Goal: Task Accomplishment & Management: Manage account settings

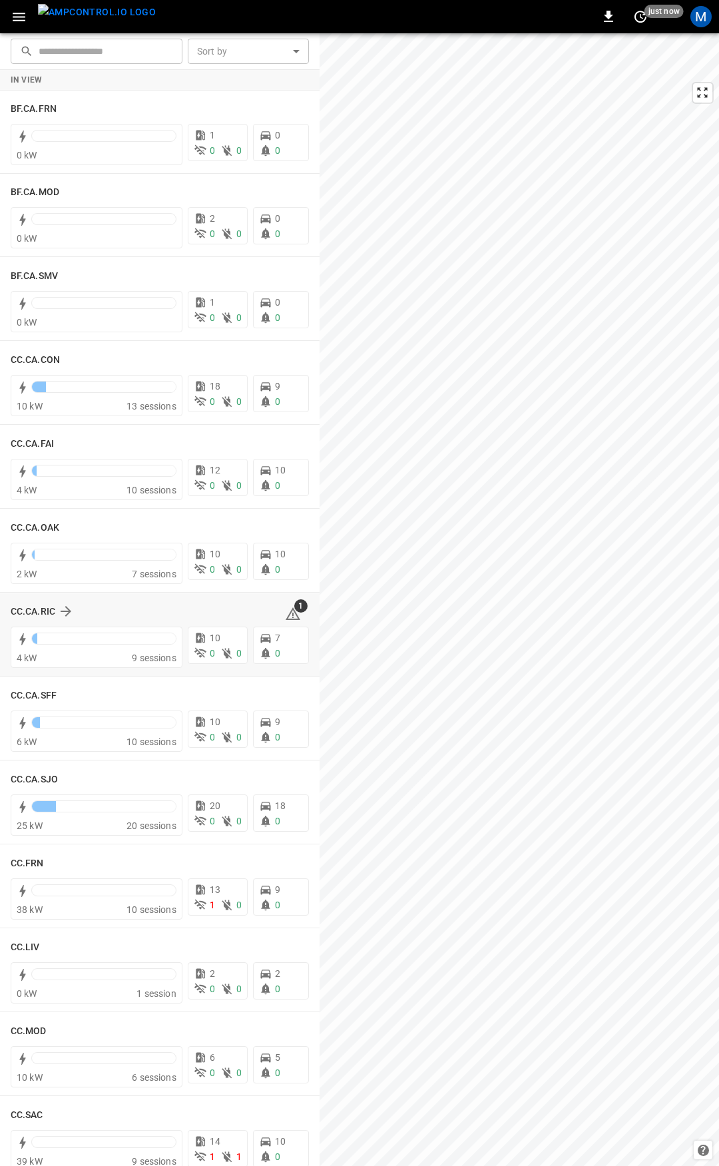
click at [286, 611] on icon at bounding box center [293, 613] width 15 height 13
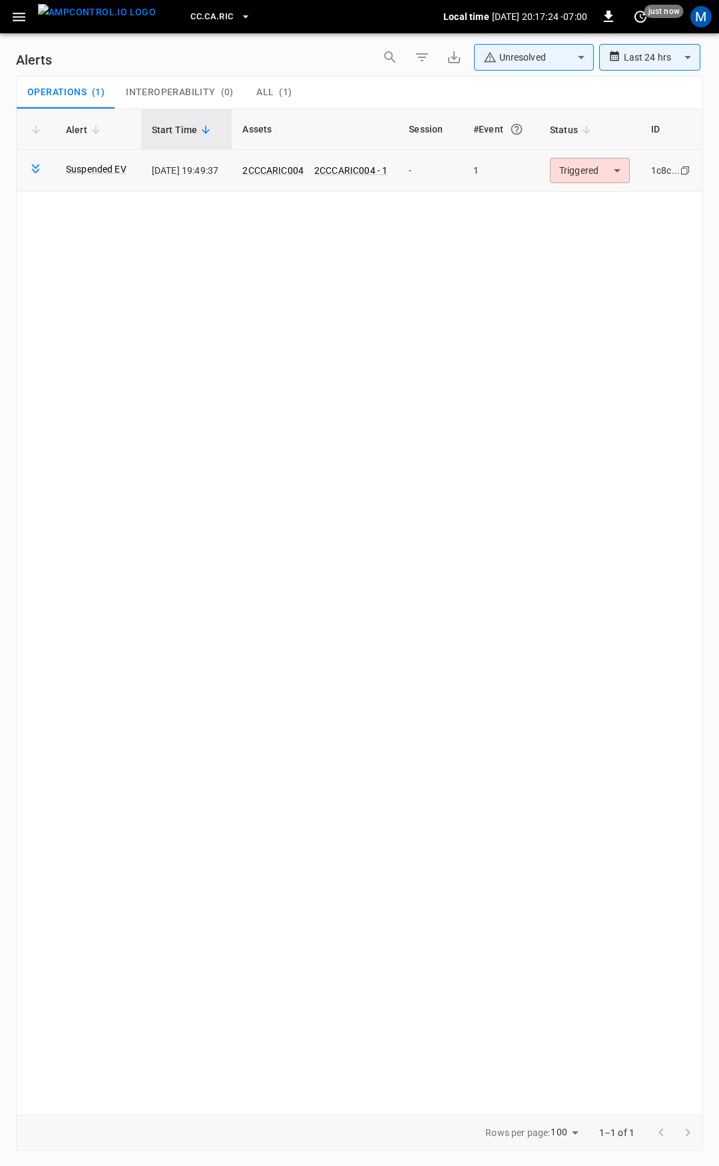
click at [577, 169] on body "**********" at bounding box center [359, 581] width 719 height 1162
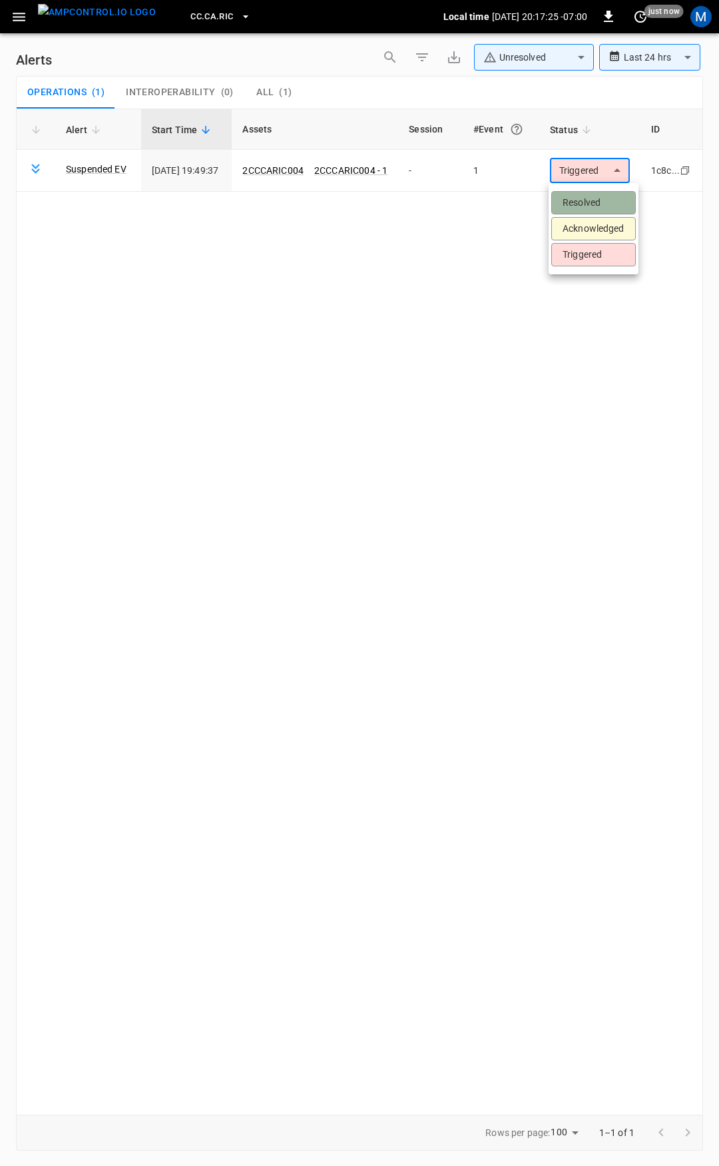
click at [587, 196] on li "Resolved" at bounding box center [594, 202] width 85 height 23
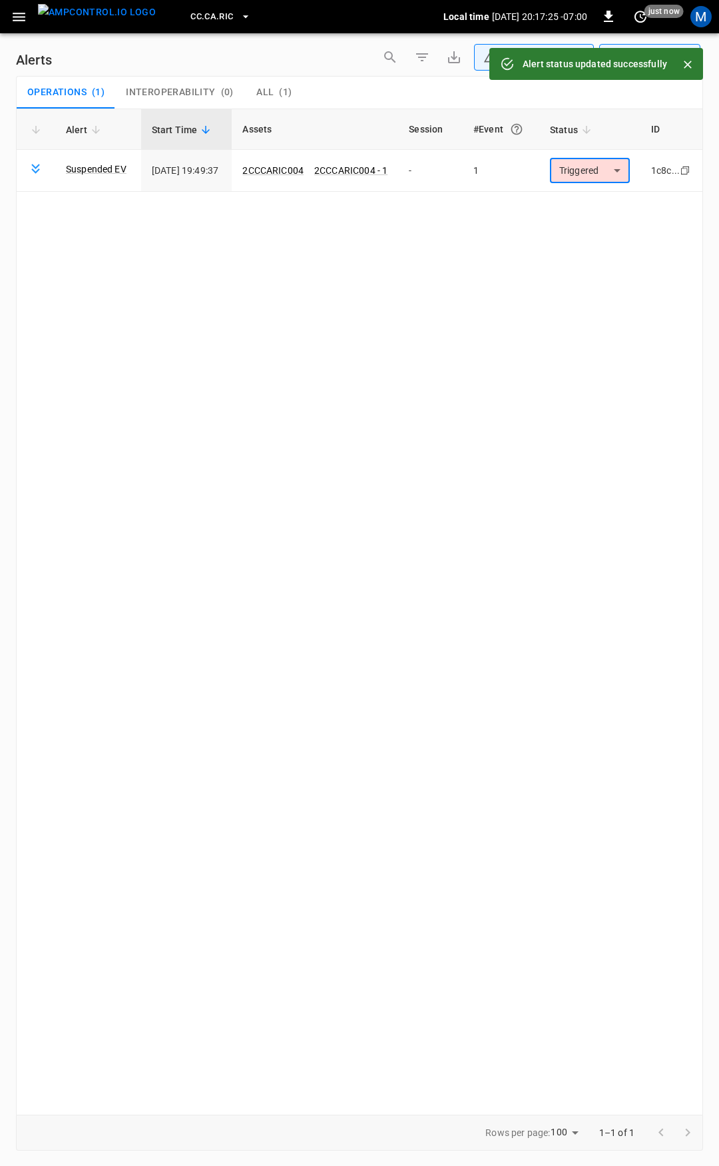
click at [21, 12] on icon "button" at bounding box center [19, 17] width 17 height 17
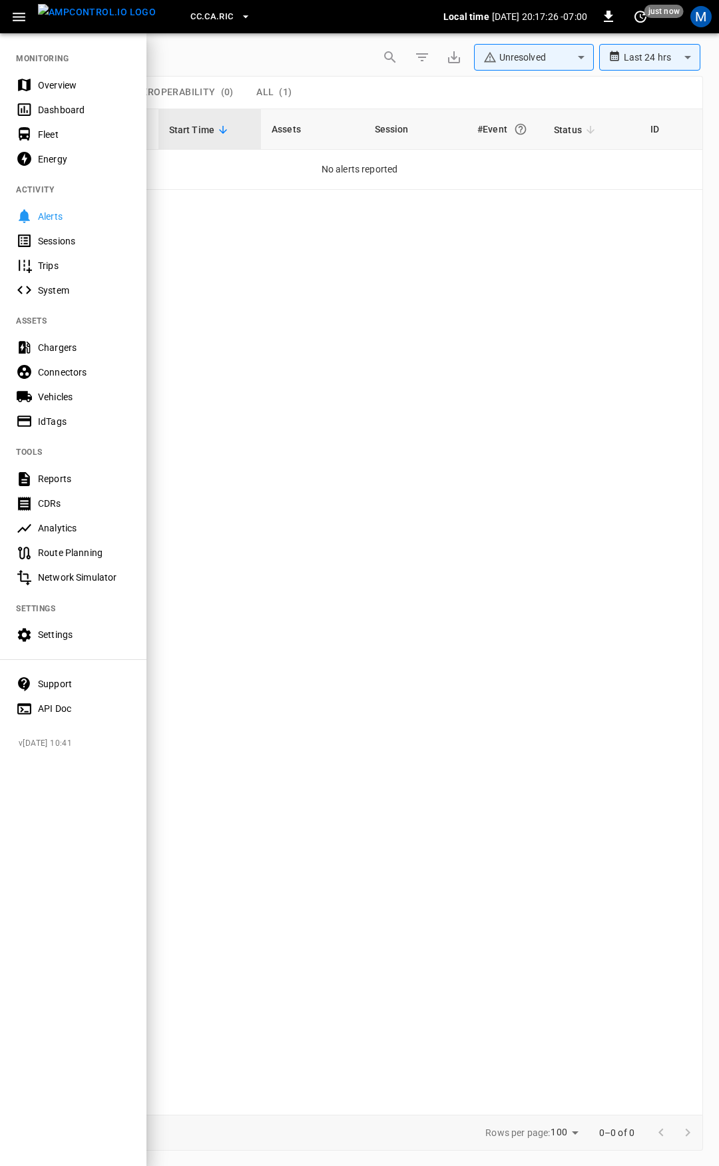
click at [47, 86] on div "Overview" at bounding box center [84, 85] width 93 height 13
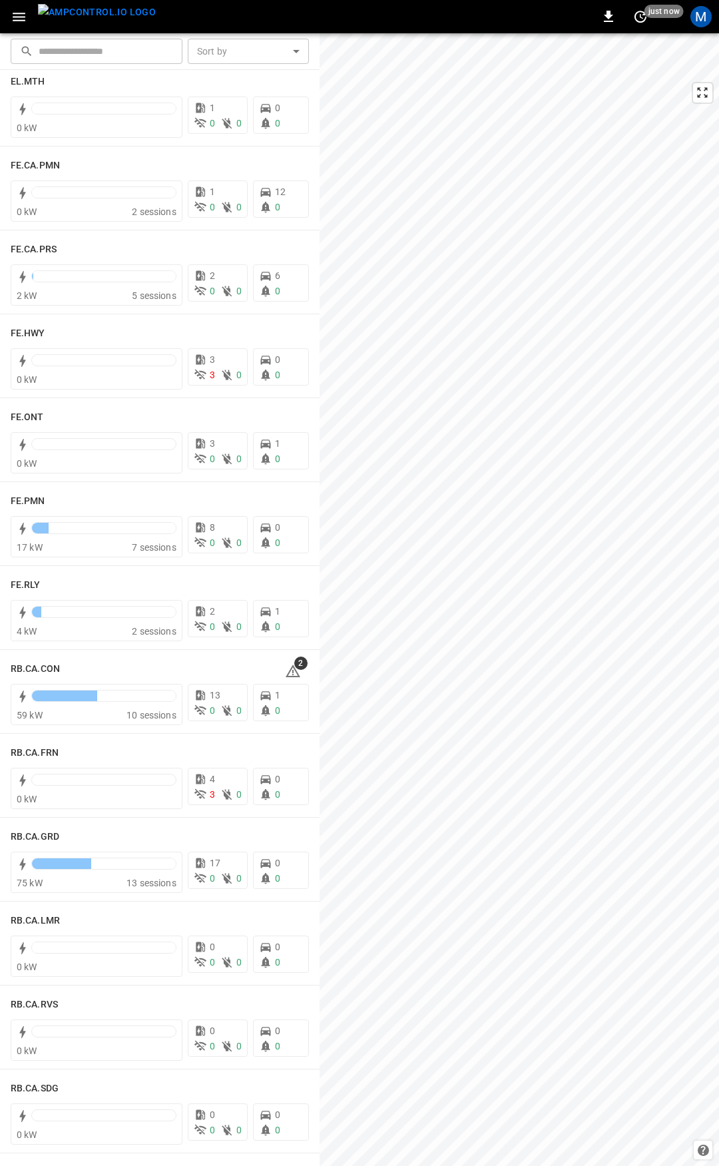
scroll to position [1218, 0]
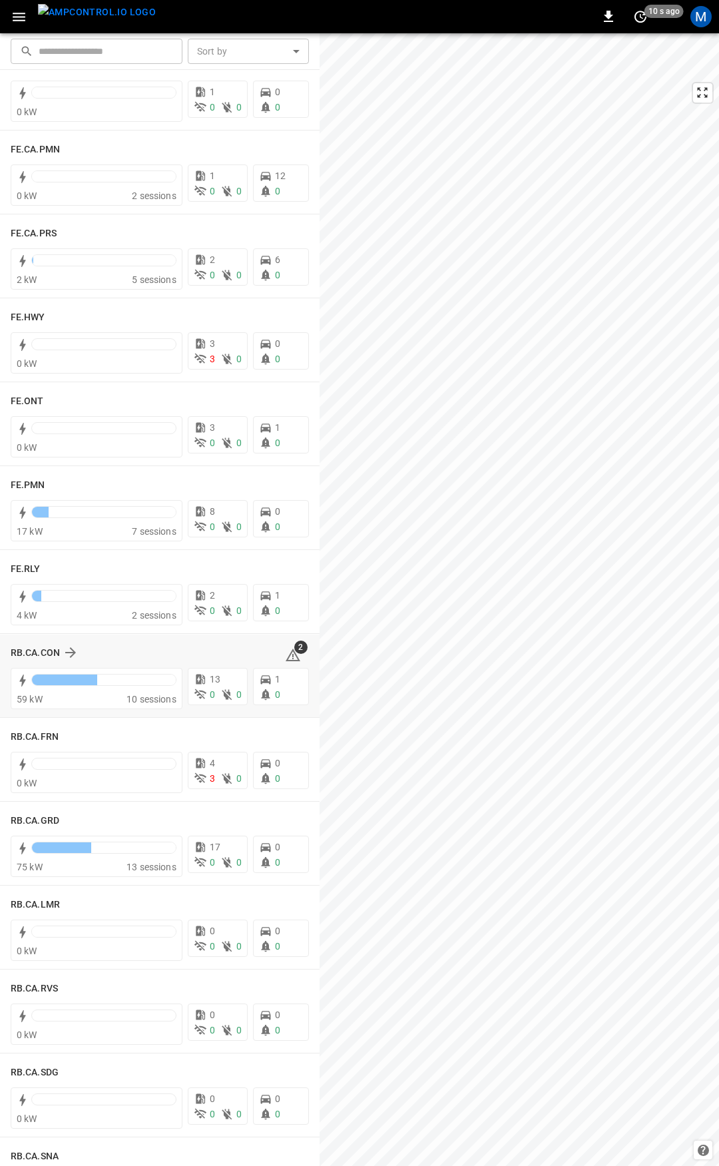
click at [294, 658] on div "2" at bounding box center [297, 652] width 24 height 21
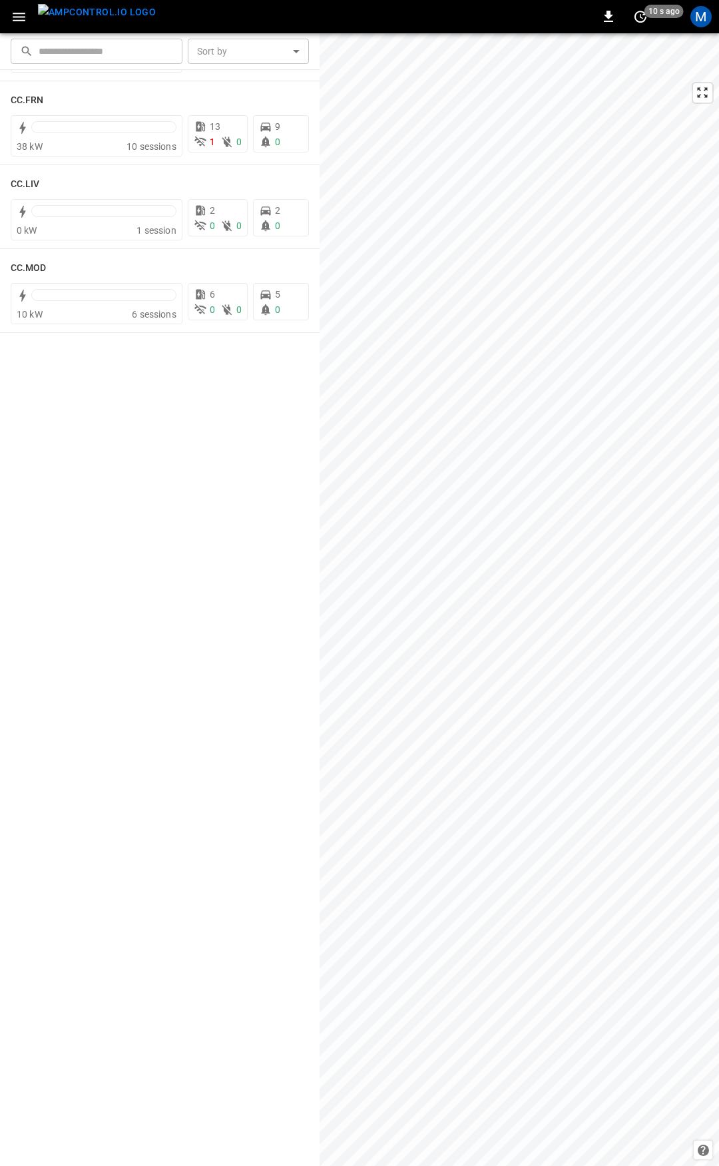
scroll to position [0, 0]
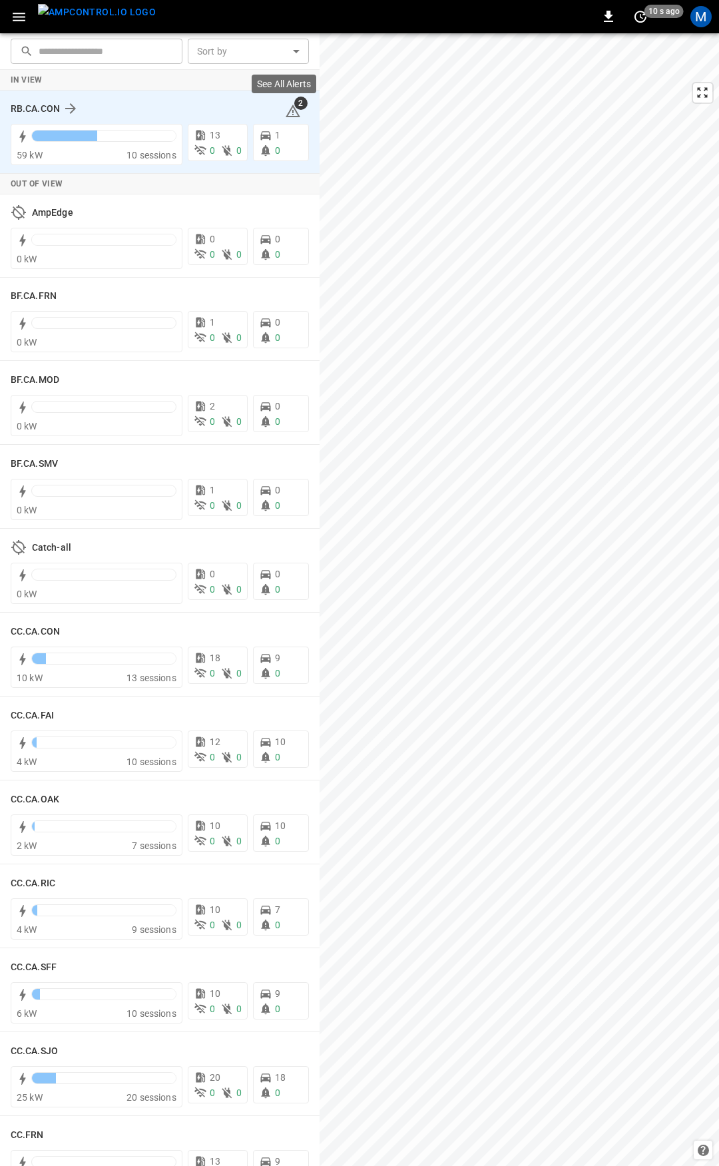
click at [285, 107] on icon at bounding box center [293, 111] width 16 height 16
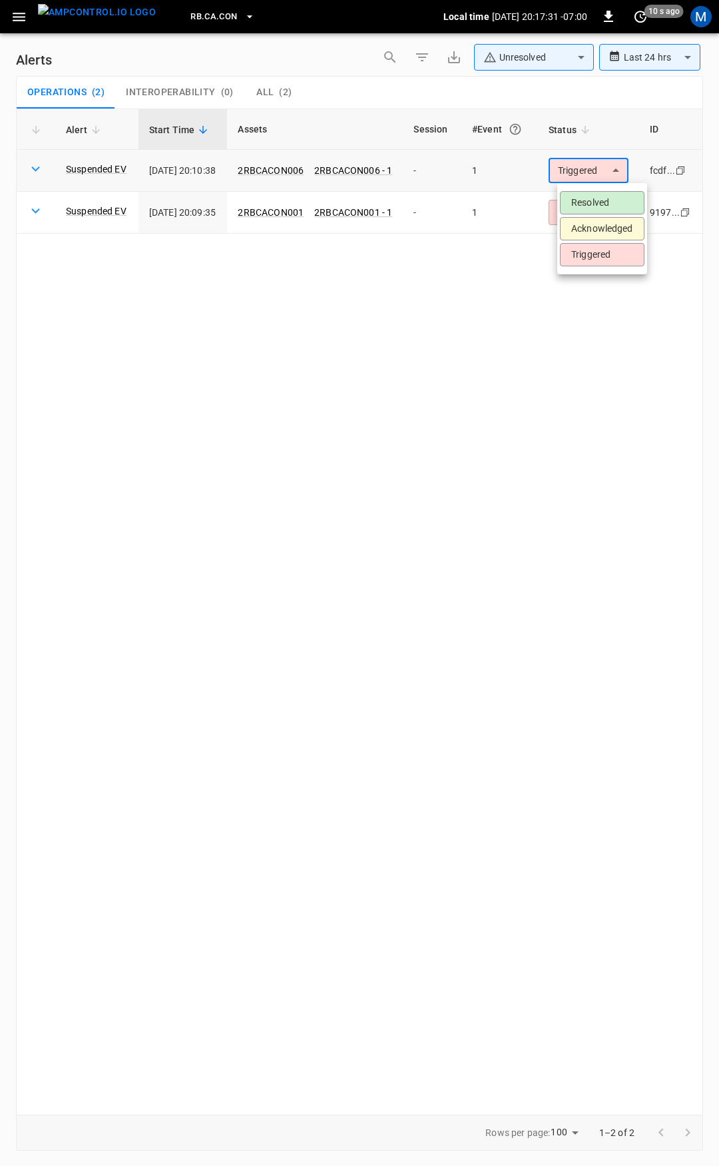
click at [591, 177] on body "**********" at bounding box center [359, 581] width 719 height 1162
click at [593, 204] on li "Resolved" at bounding box center [602, 202] width 85 height 23
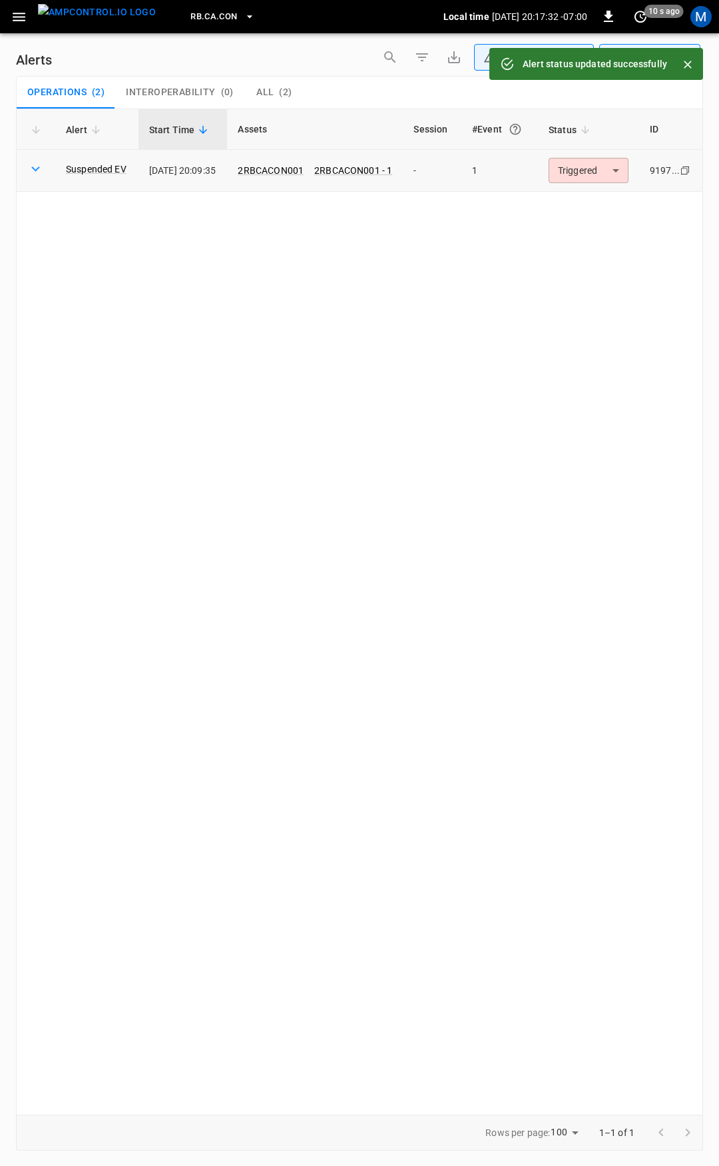
click at [597, 169] on body "**********" at bounding box center [359, 581] width 719 height 1162
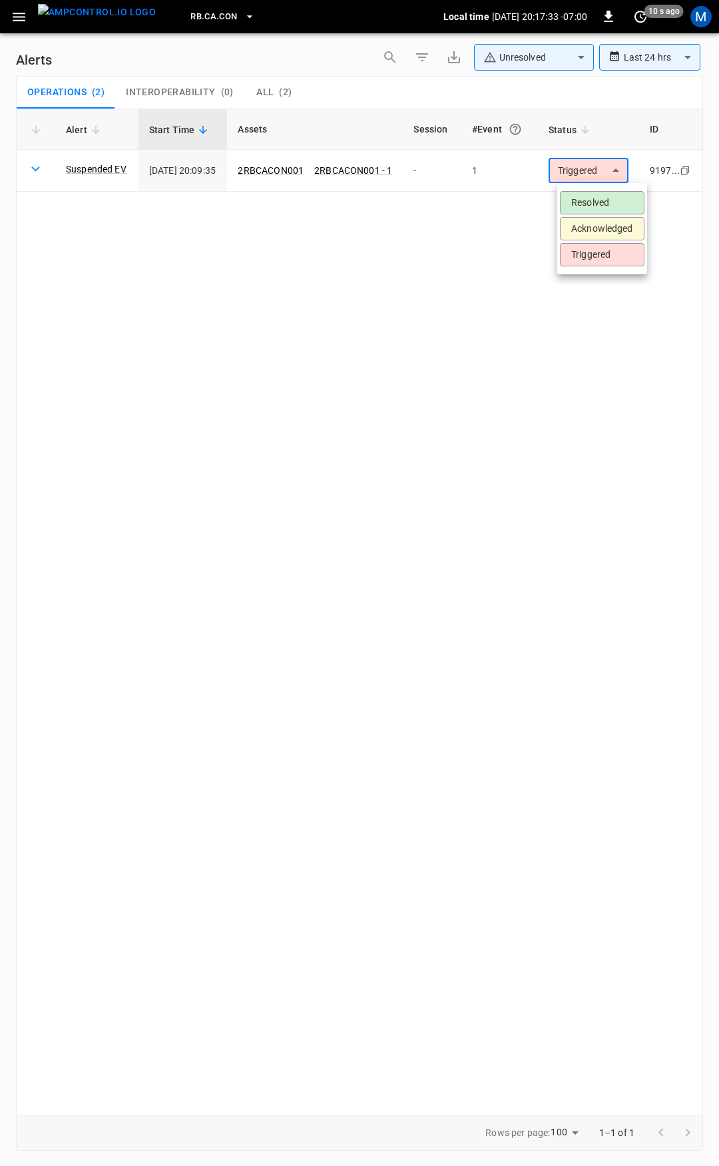
click at [594, 204] on li "Resolved" at bounding box center [602, 202] width 85 height 23
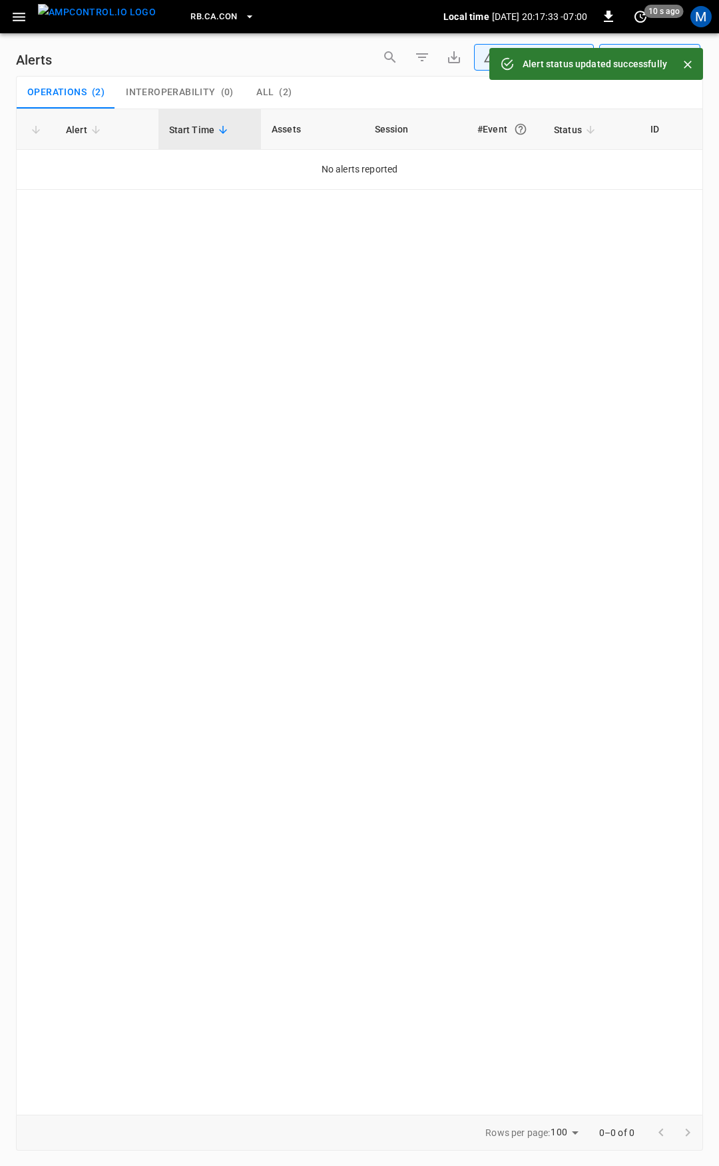
click at [24, 17] on icon "button" at bounding box center [19, 17] width 13 height 9
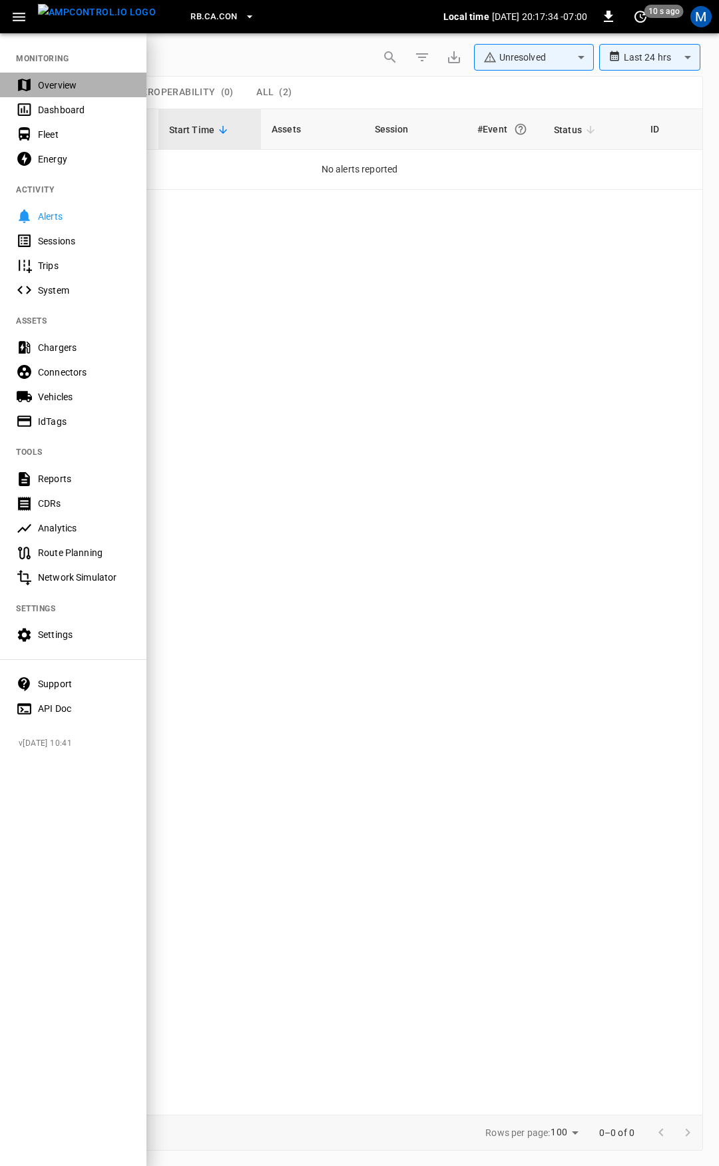
click at [40, 87] on div "Overview" at bounding box center [84, 85] width 93 height 13
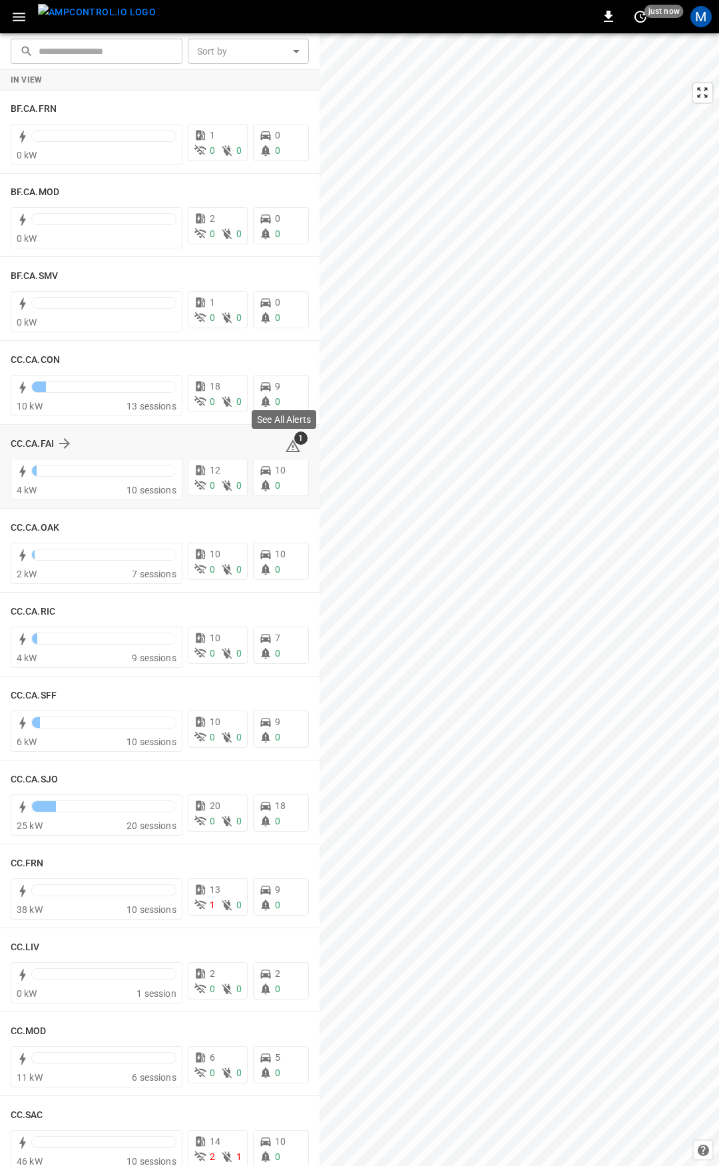
click at [286, 444] on icon at bounding box center [293, 446] width 15 height 13
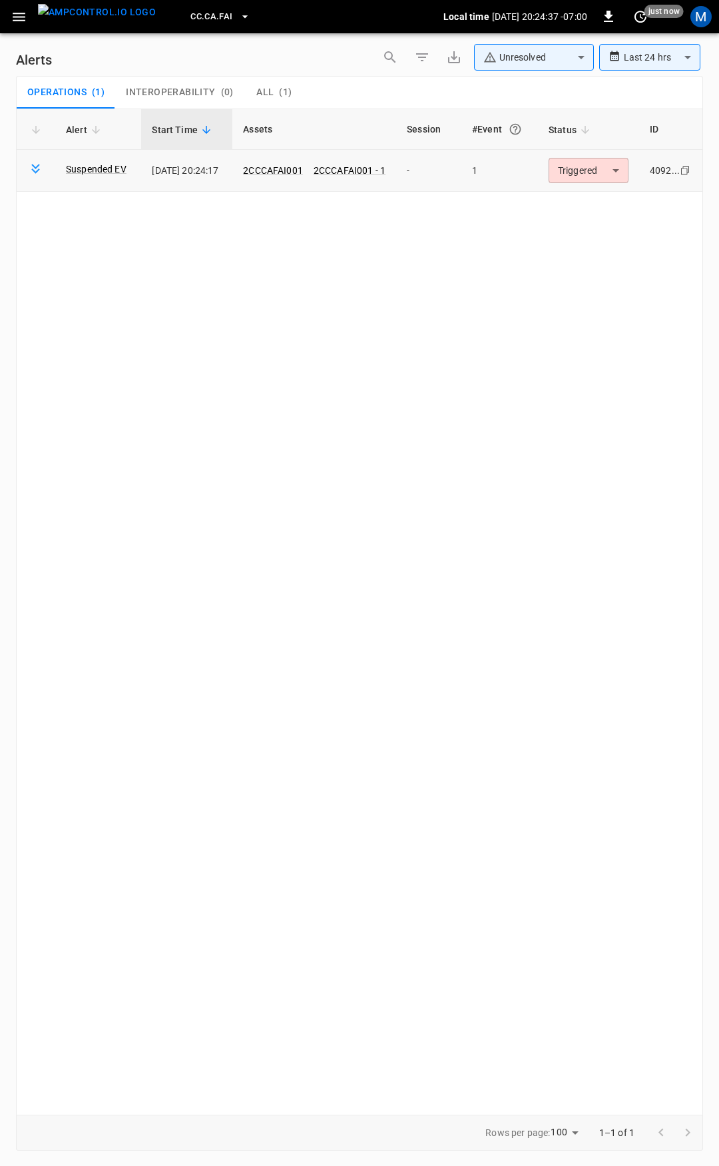
click at [591, 171] on body "**********" at bounding box center [359, 581] width 719 height 1162
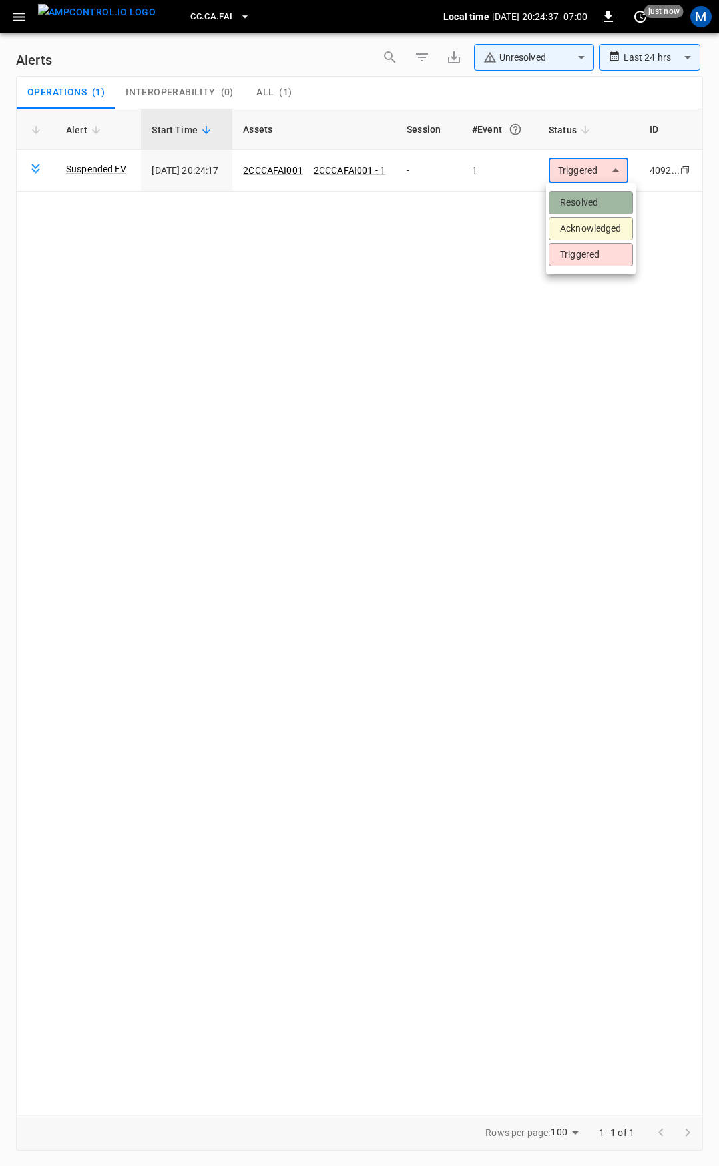
click at [597, 198] on li "Resolved" at bounding box center [591, 202] width 85 height 23
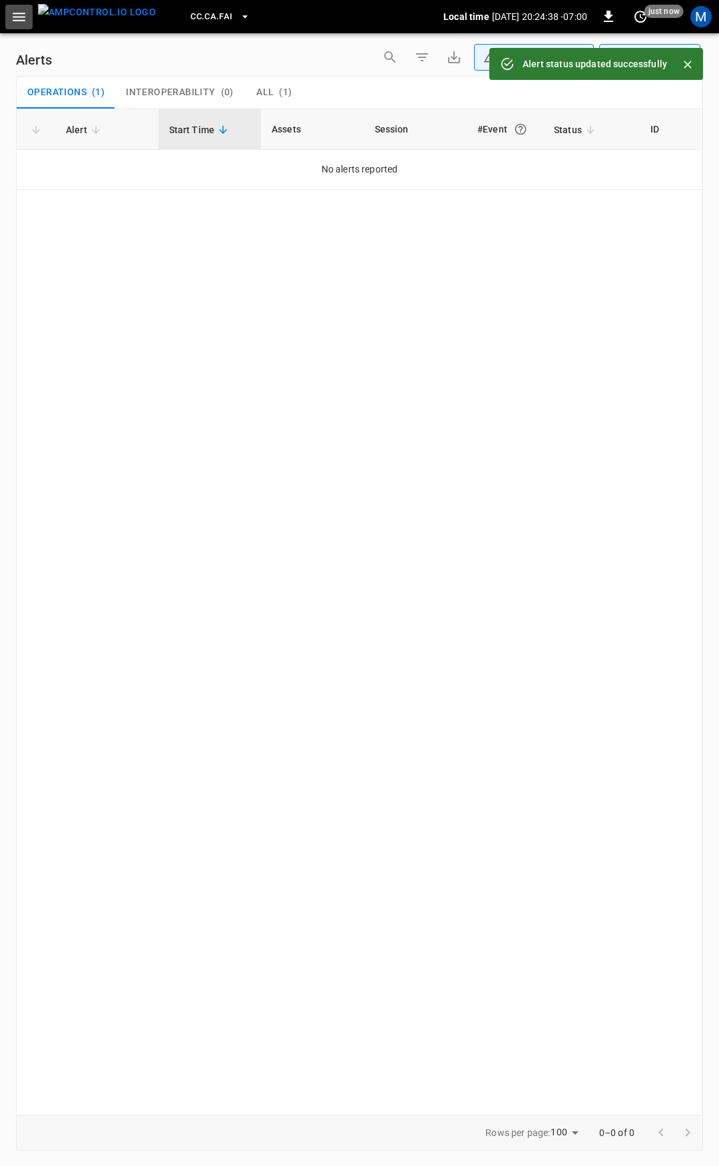
drag, startPoint x: 9, startPoint y: 19, endPoint x: 11, endPoint y: 31, distance: 12.2
click at [9, 18] on button "button" at bounding box center [18, 17] width 27 height 25
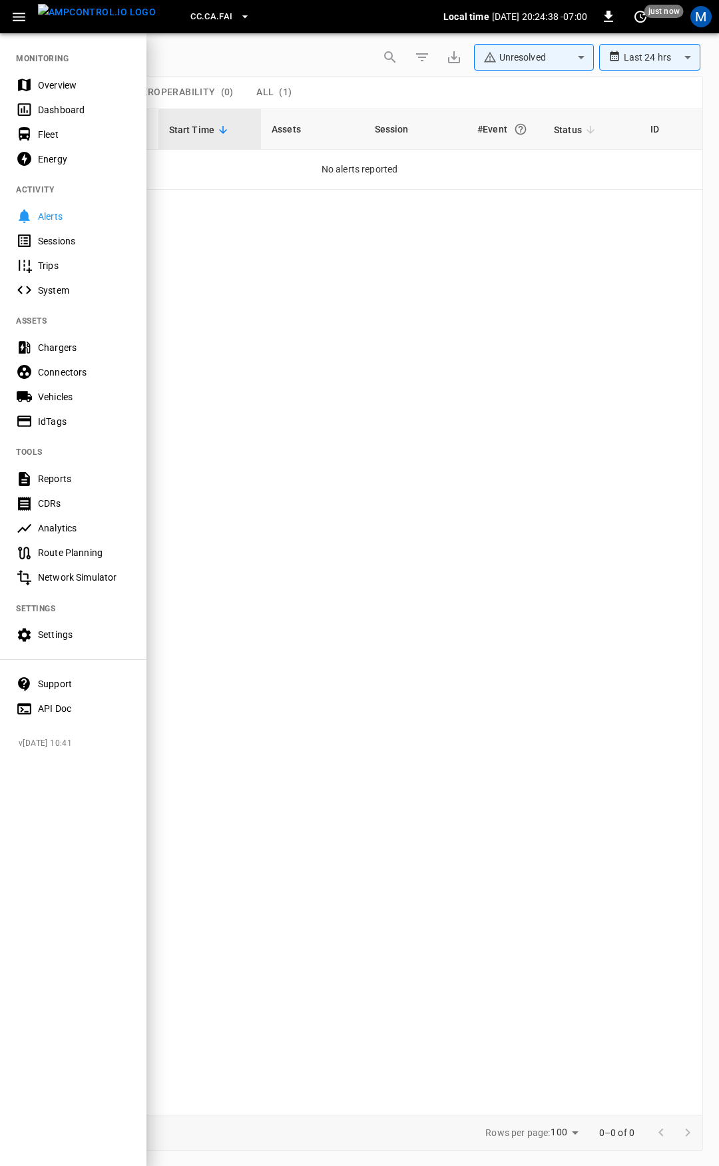
click at [43, 82] on div "Overview" at bounding box center [84, 85] width 93 height 13
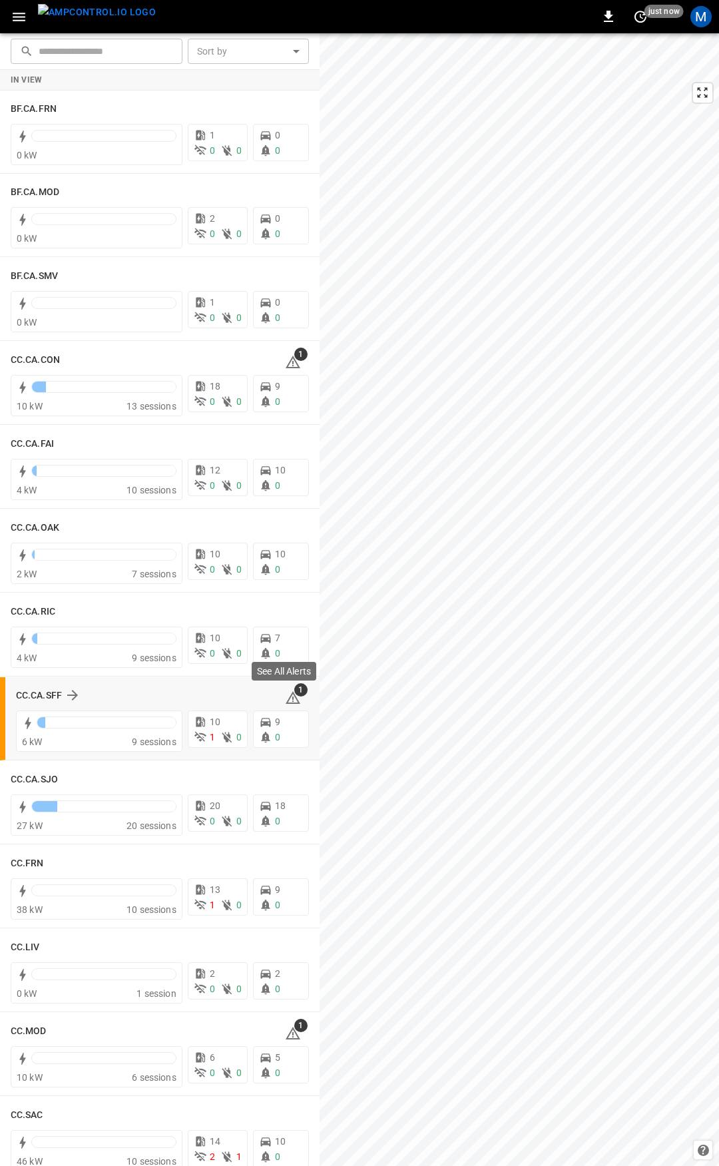
click at [285, 701] on icon at bounding box center [293, 698] width 16 height 16
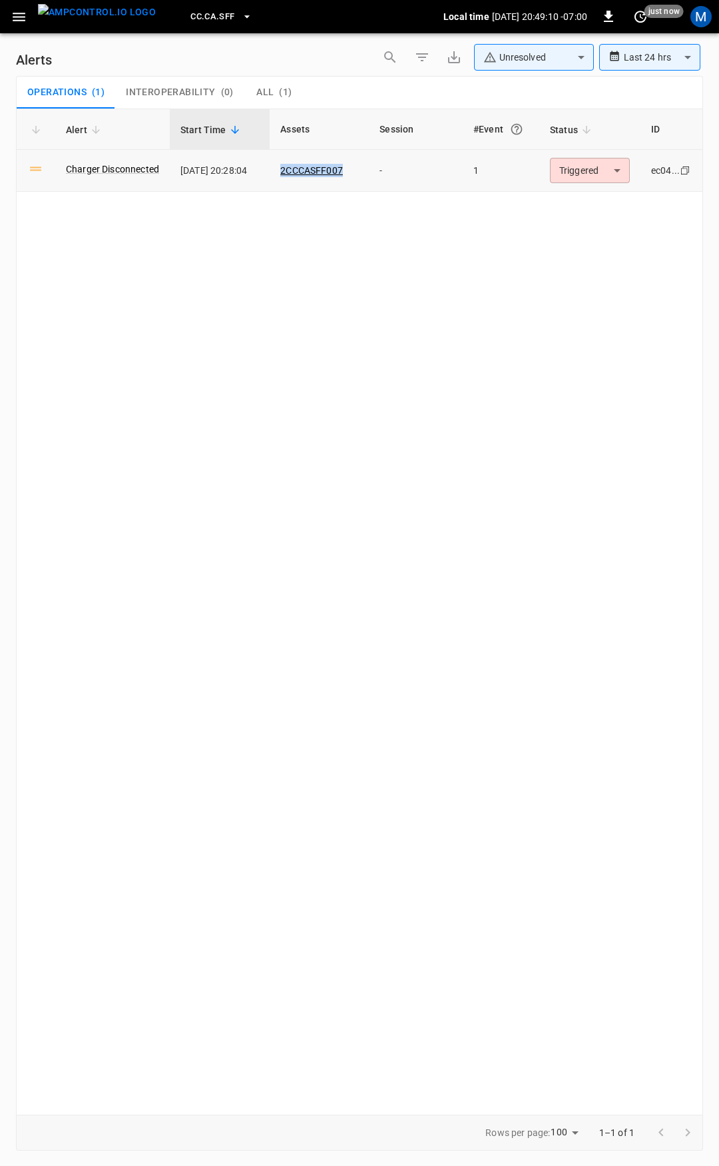
drag, startPoint x: 349, startPoint y: 164, endPoint x: 286, endPoint y: 158, distance: 63.6
click at [286, 158] on td "2CCCASFF007" at bounding box center [319, 171] width 99 height 42
copy link "2CCCASFF007"
click at [7, 11] on button "button" at bounding box center [18, 17] width 27 height 25
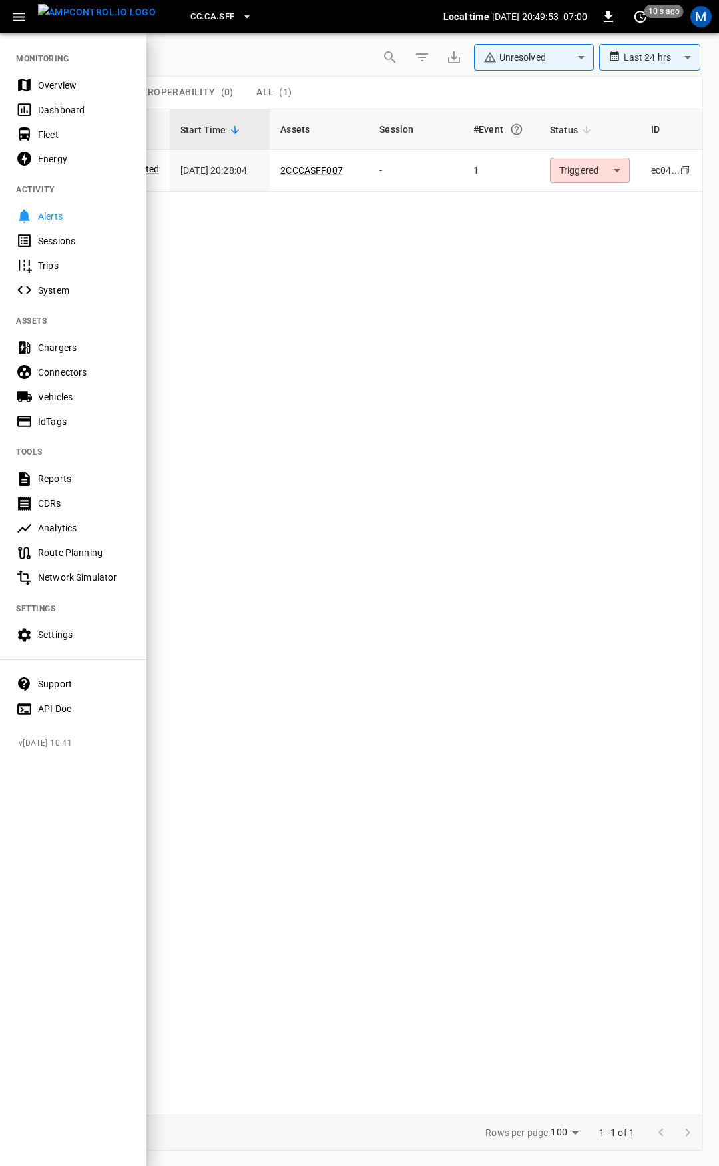
click at [340, 305] on div at bounding box center [359, 583] width 719 height 1166
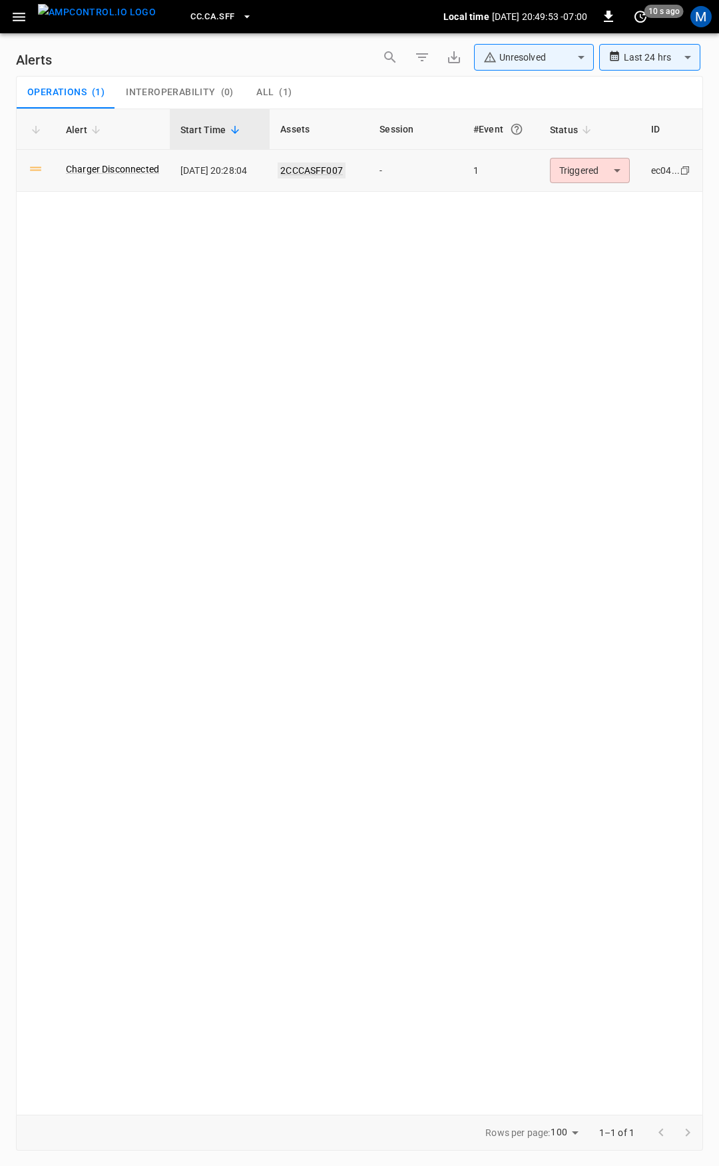
click at [324, 167] on link "2CCCASFF007" at bounding box center [312, 171] width 68 height 16
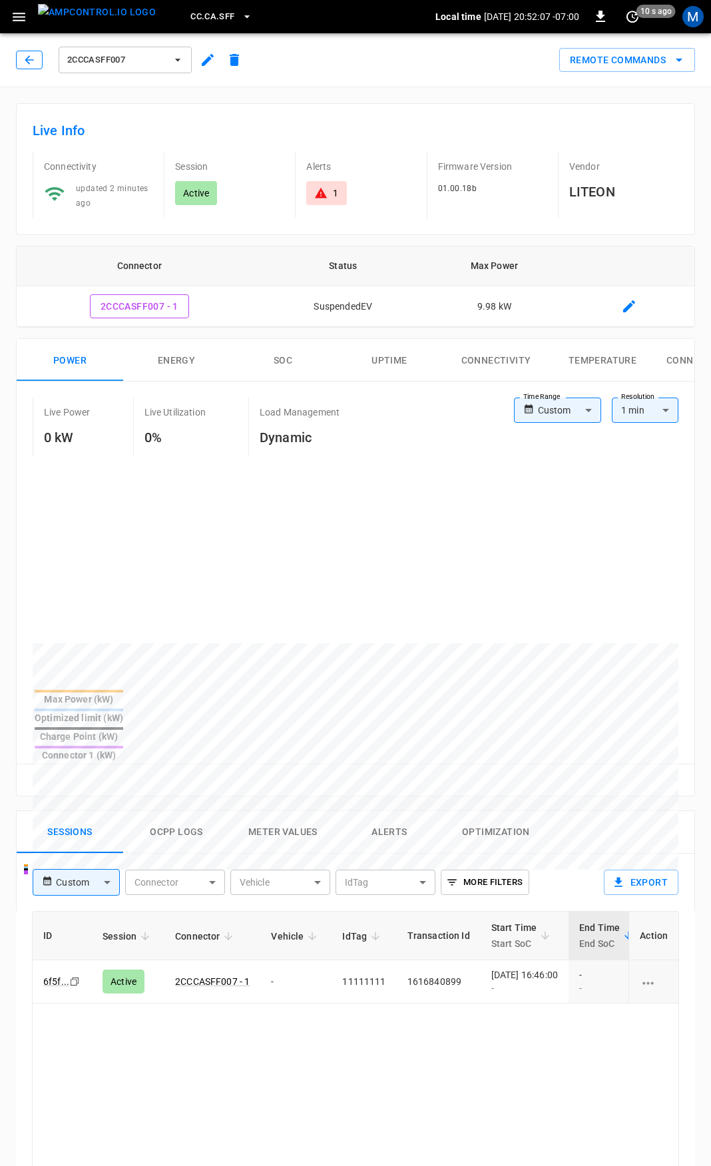
click at [40, 55] on button "button" at bounding box center [29, 60] width 27 height 19
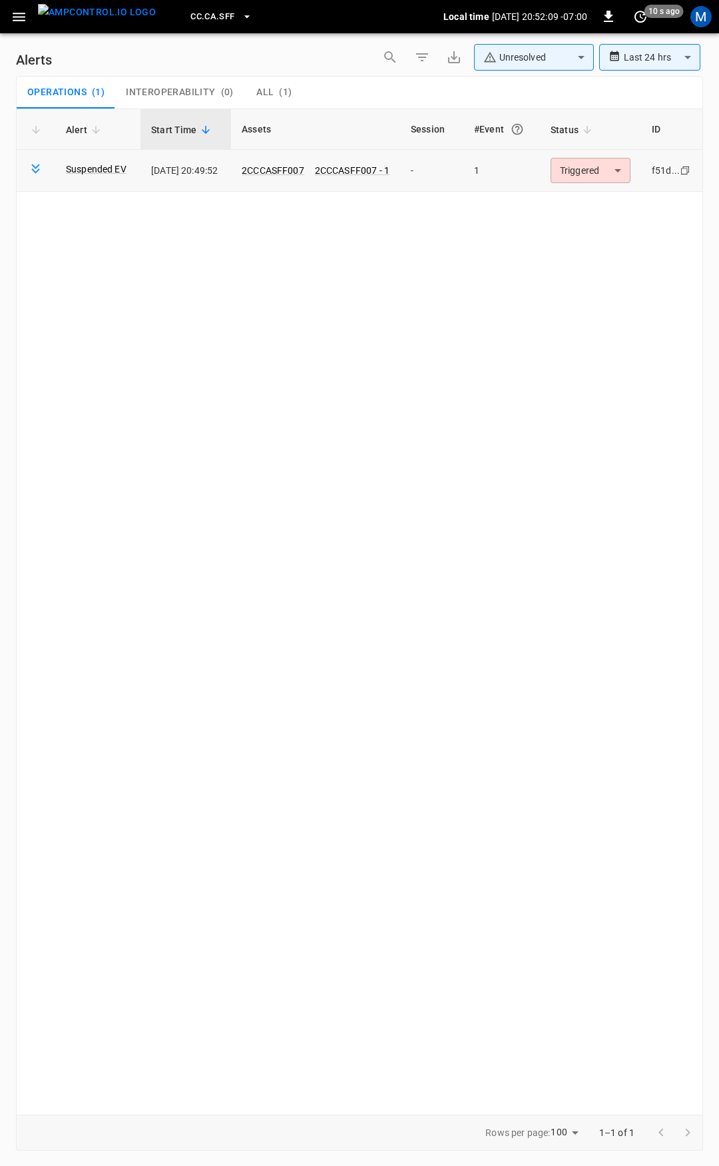
click at [579, 173] on body "**********" at bounding box center [359, 581] width 719 height 1162
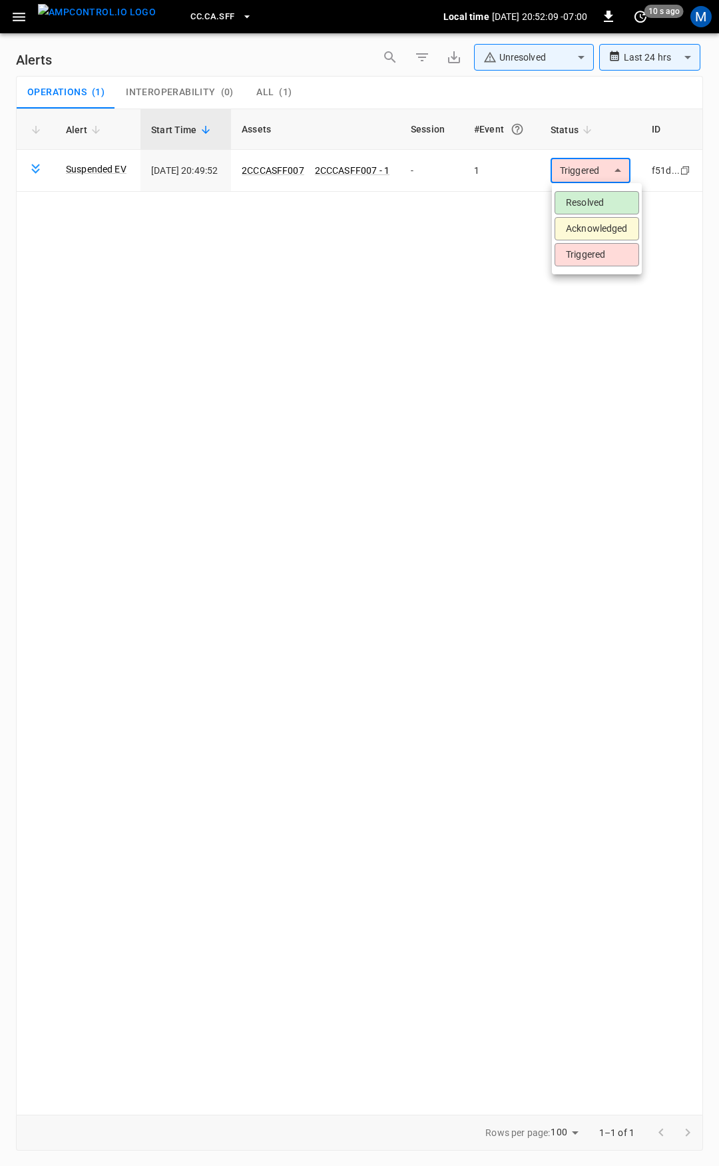
click at [596, 198] on li "Resolved" at bounding box center [597, 202] width 85 height 23
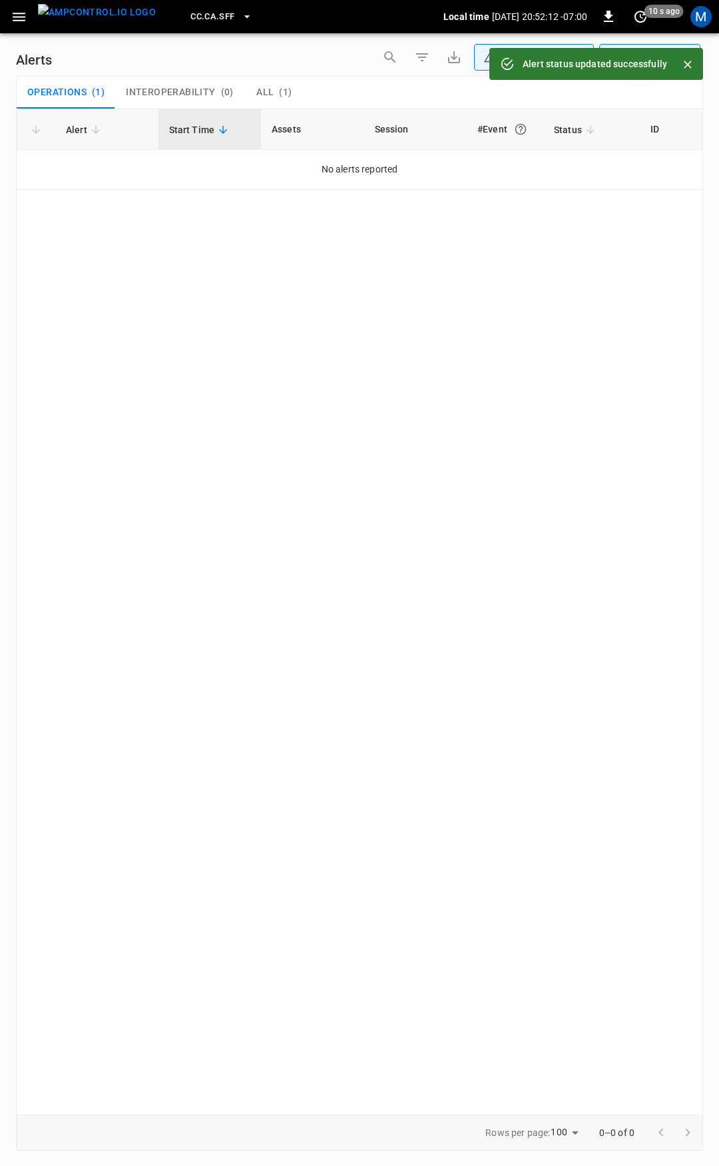
click at [21, 19] on icon "button" at bounding box center [19, 17] width 17 height 17
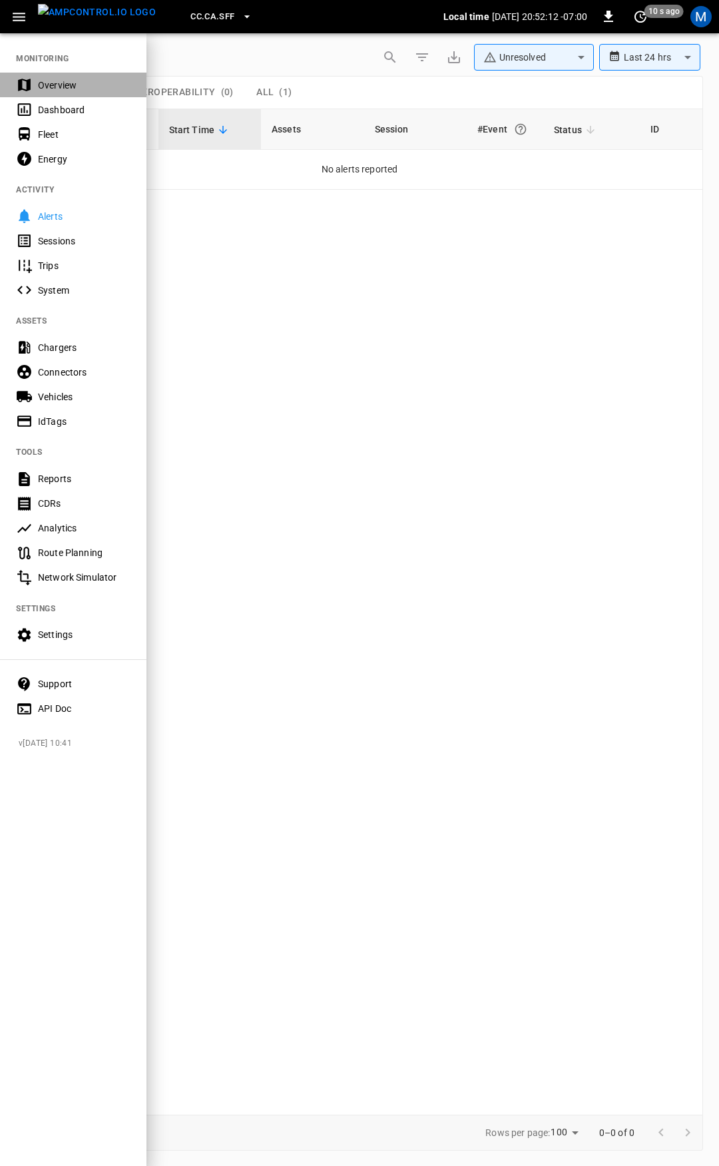
click at [52, 88] on div "Overview" at bounding box center [84, 85] width 93 height 13
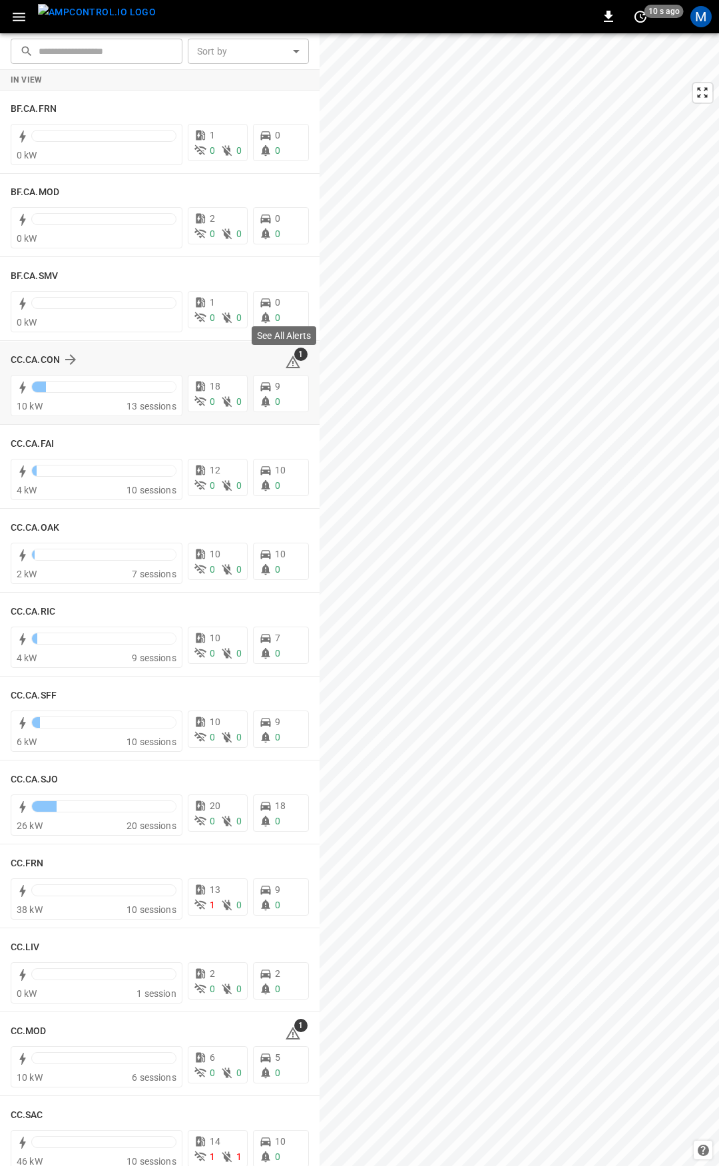
click at [286, 360] on icon at bounding box center [293, 362] width 16 height 16
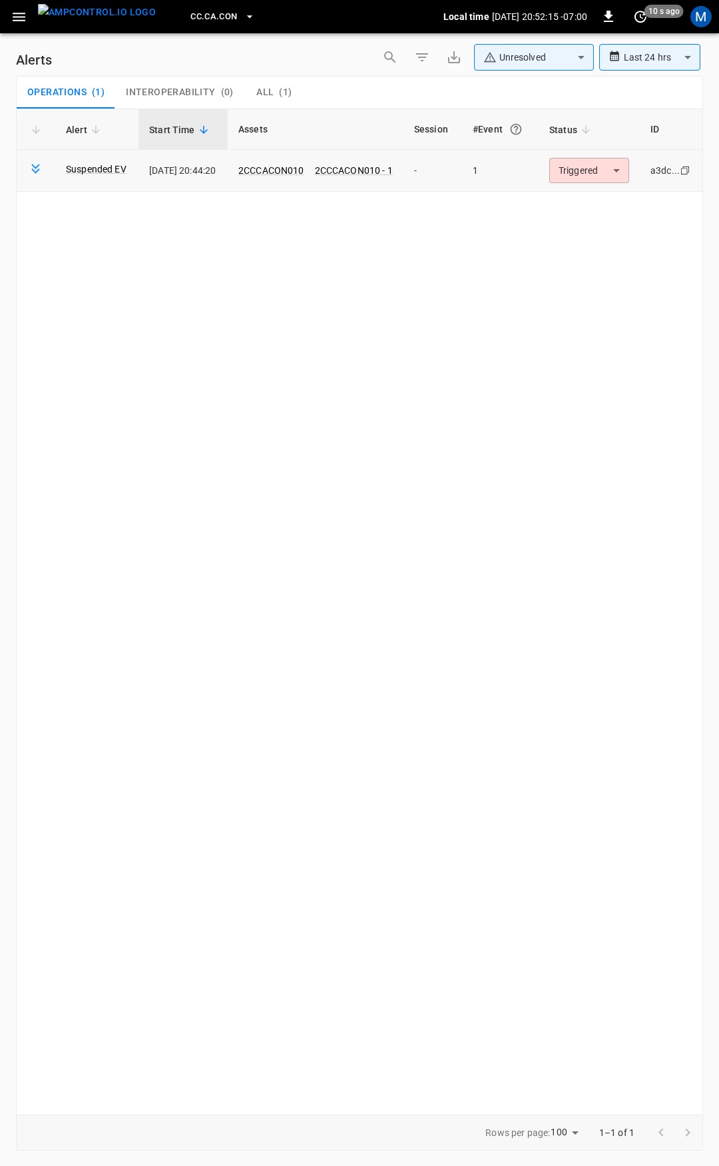
click at [591, 177] on body "**********" at bounding box center [359, 581] width 719 height 1162
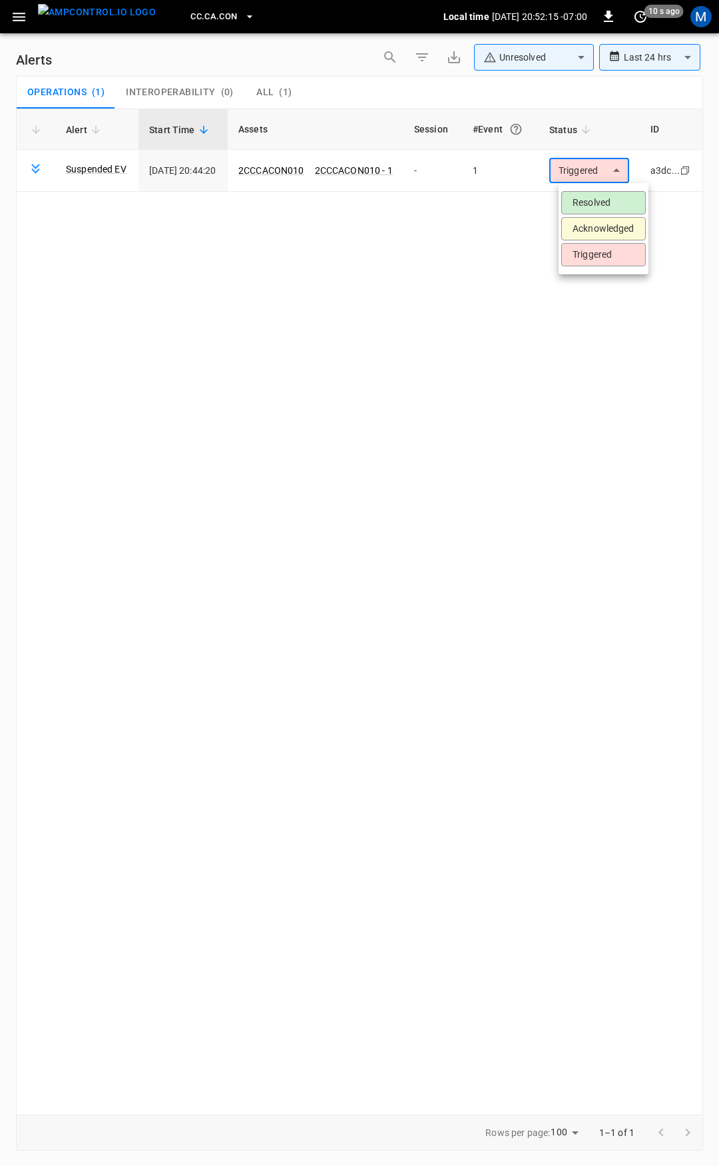
drag, startPoint x: 595, startPoint y: 204, endPoint x: 161, endPoint y: 43, distance: 463.9
click at [595, 204] on li "Resolved" at bounding box center [604, 202] width 85 height 23
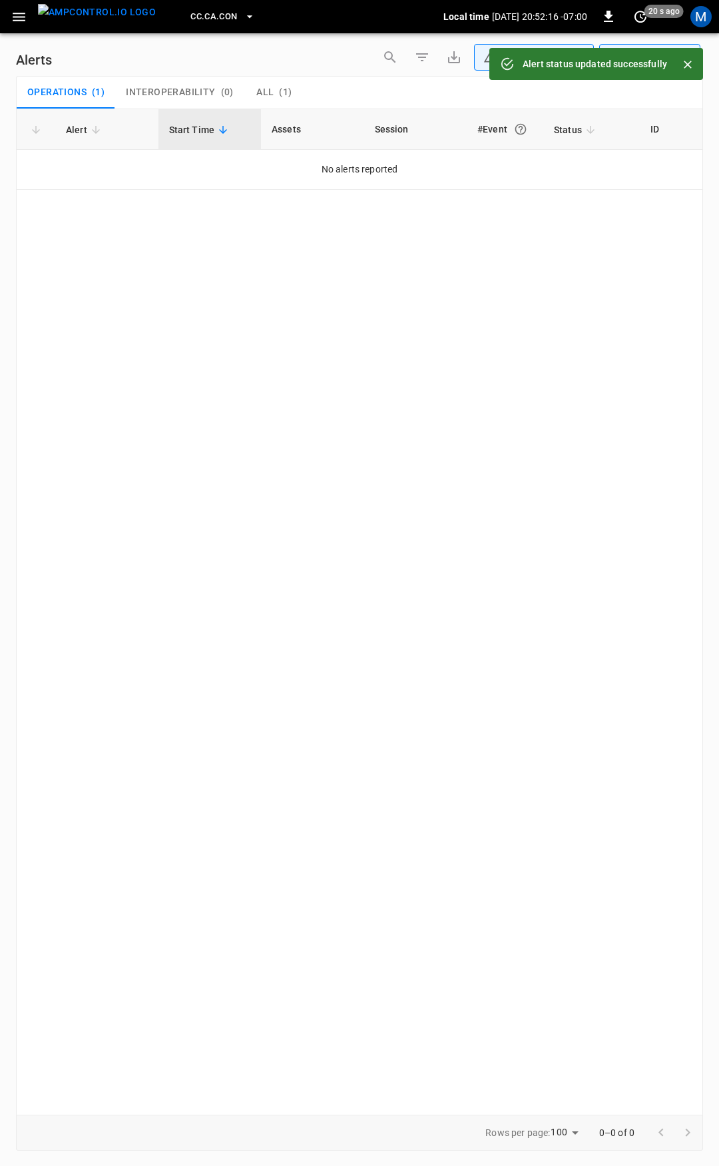
click at [21, 17] on icon "button" at bounding box center [19, 17] width 13 height 9
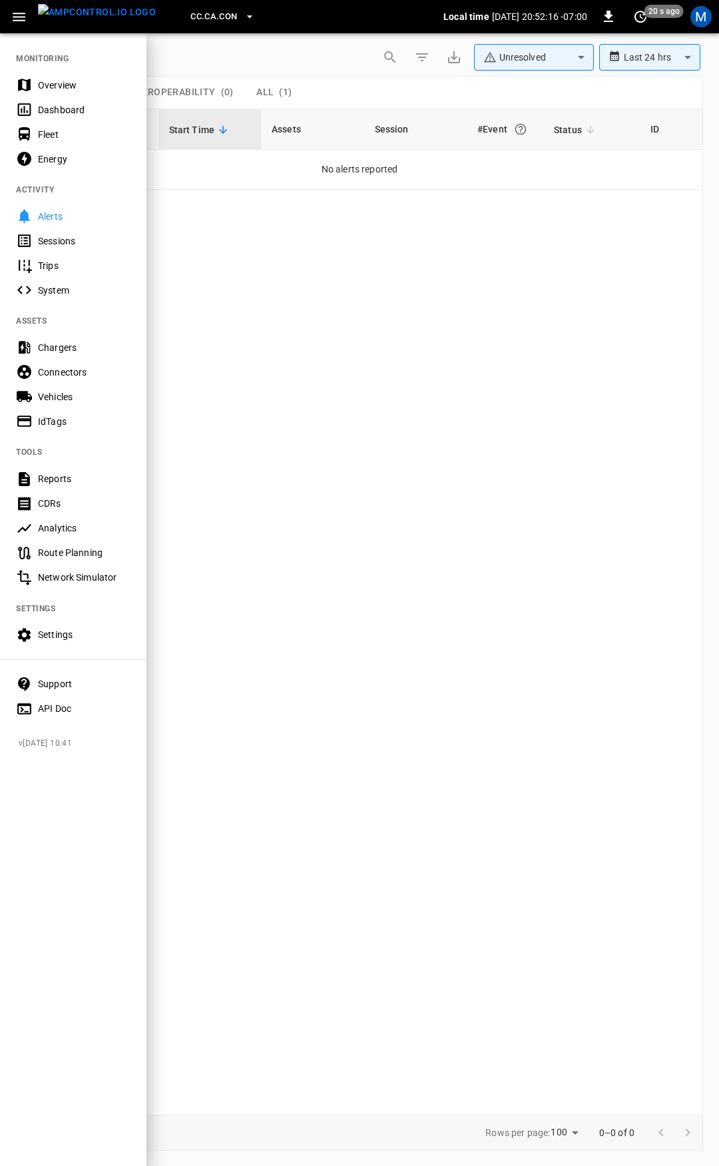
click at [64, 93] on div "Overview" at bounding box center [73, 85] width 147 height 25
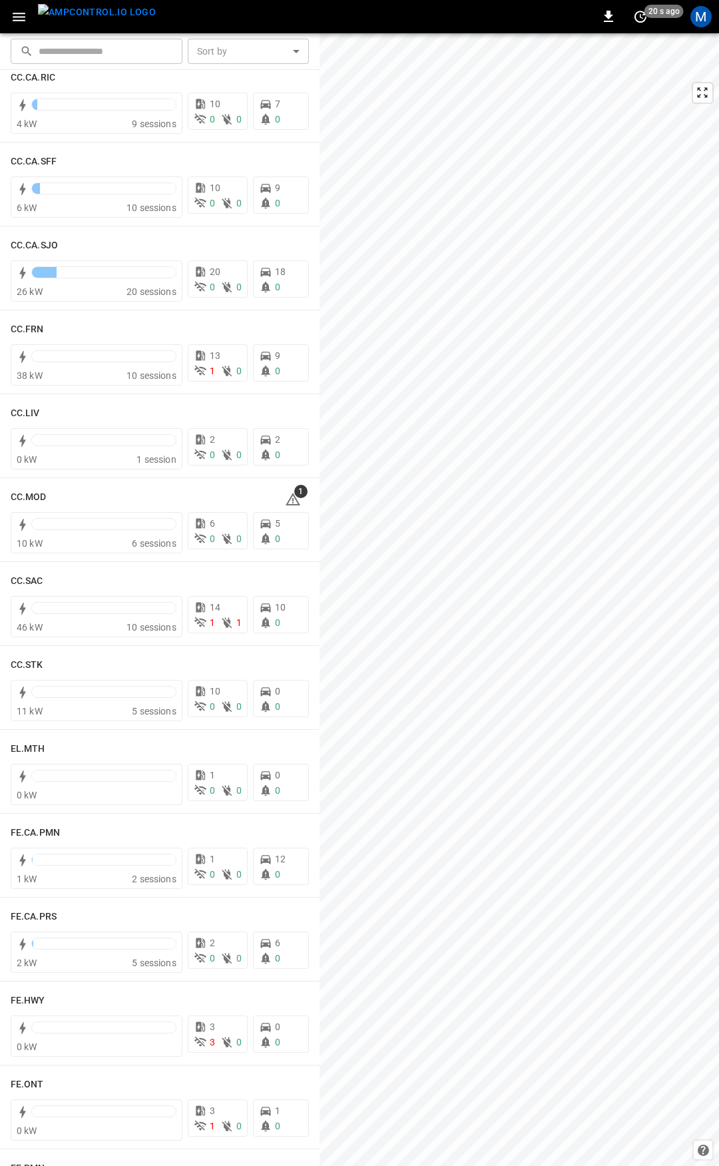
scroll to position [601, 0]
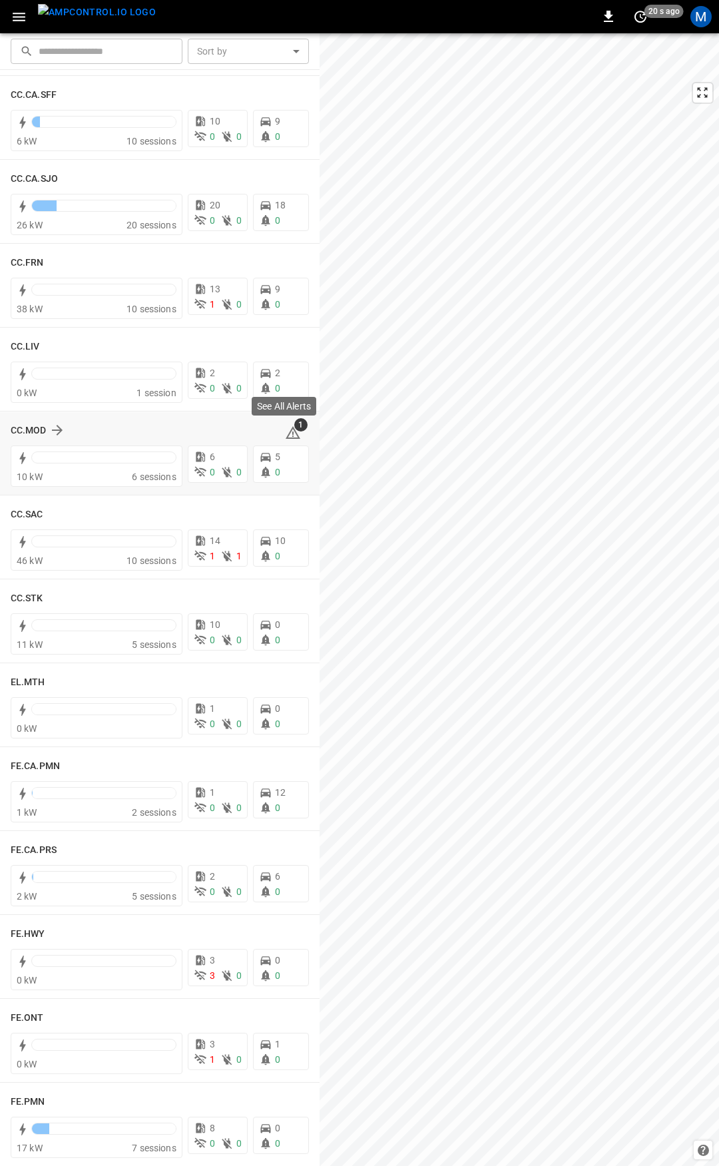
click at [287, 430] on icon at bounding box center [293, 433] width 16 height 16
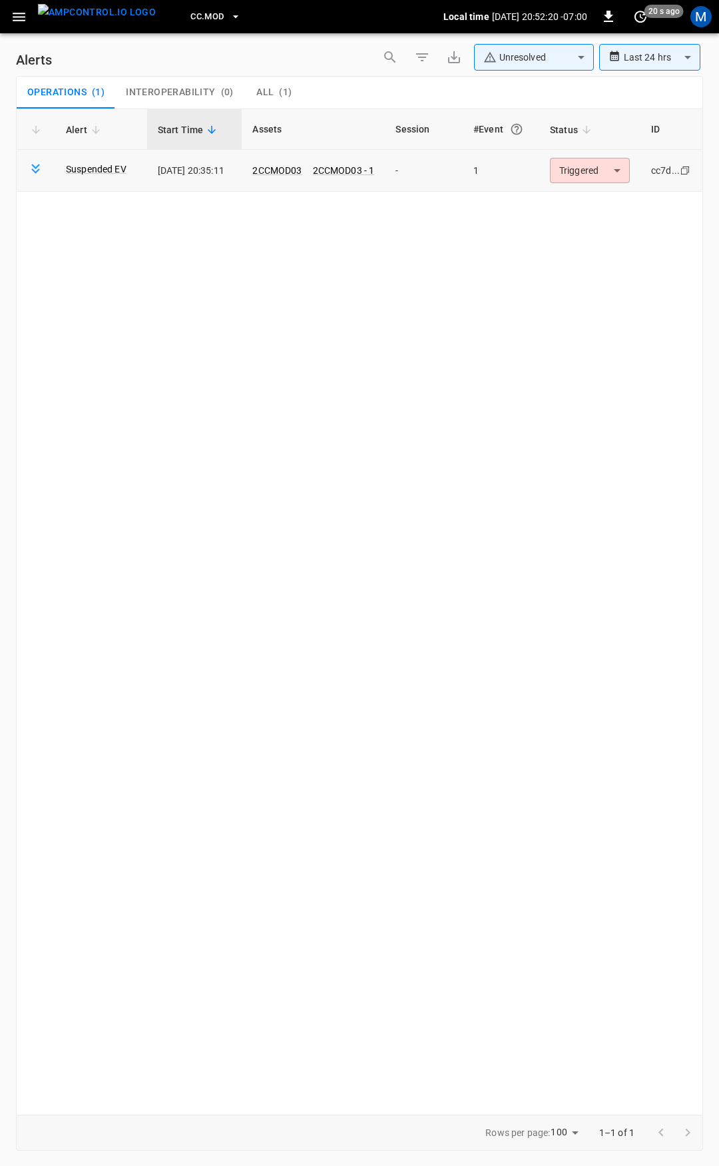
click at [595, 164] on body "**********" at bounding box center [359, 581] width 719 height 1162
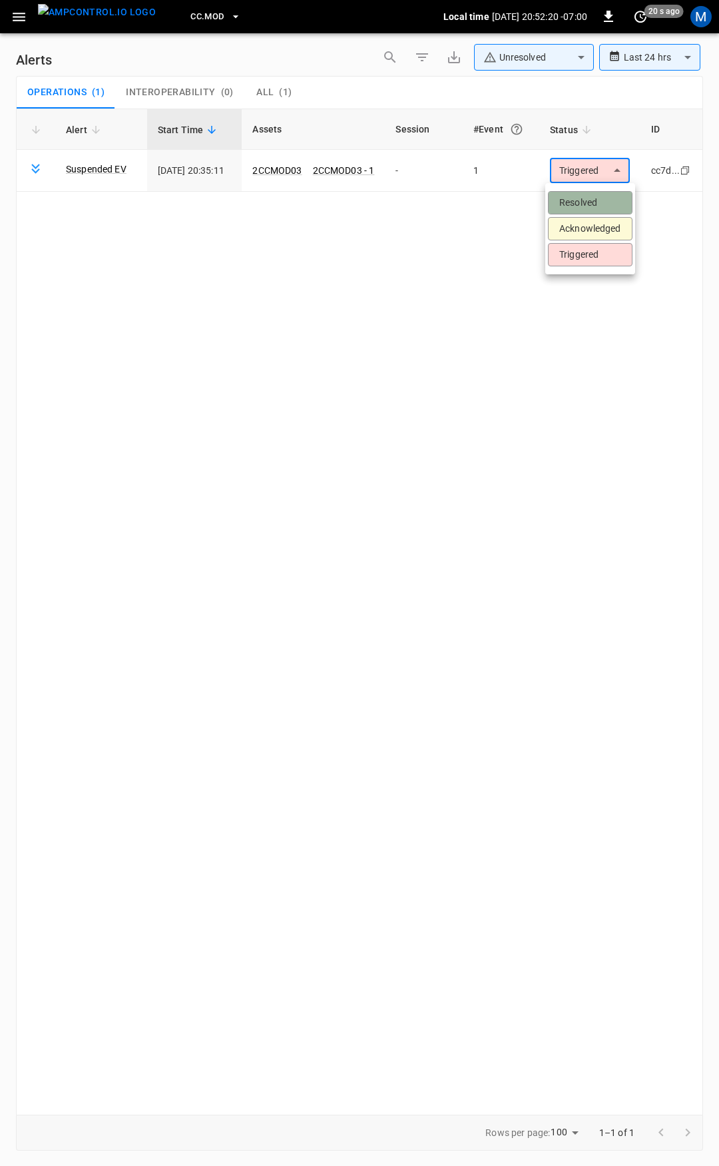
click at [588, 199] on li "Resolved" at bounding box center [590, 202] width 85 height 23
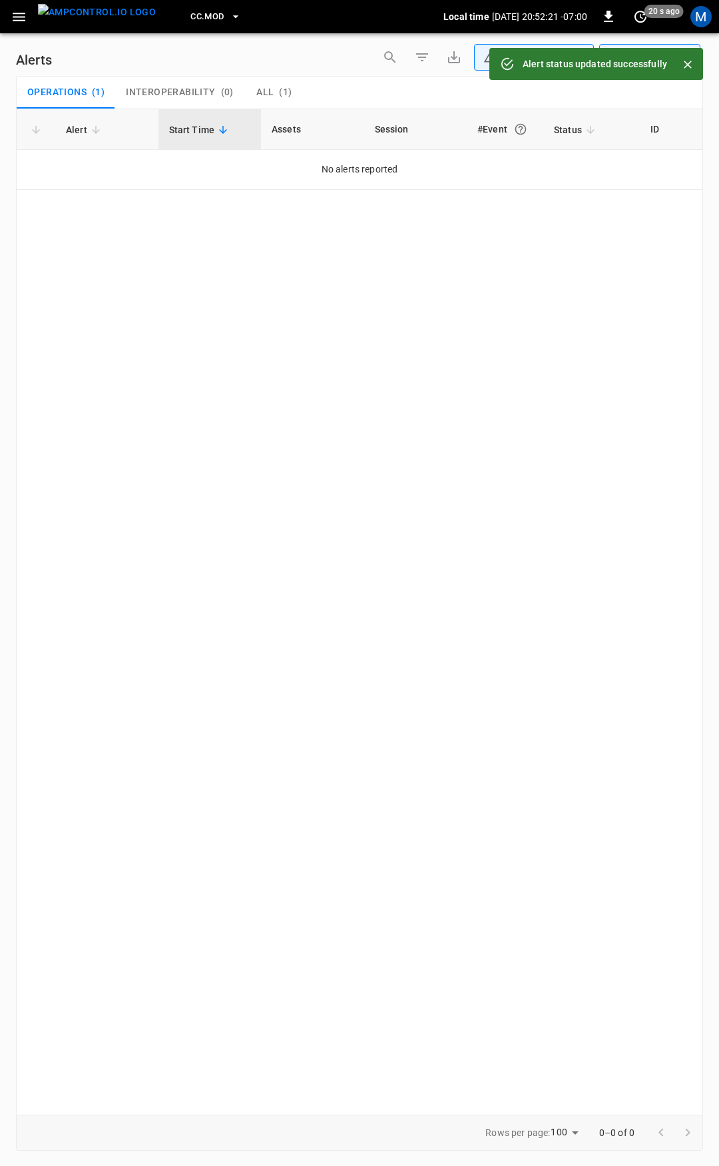
click at [13, 19] on icon "button" at bounding box center [19, 17] width 17 height 17
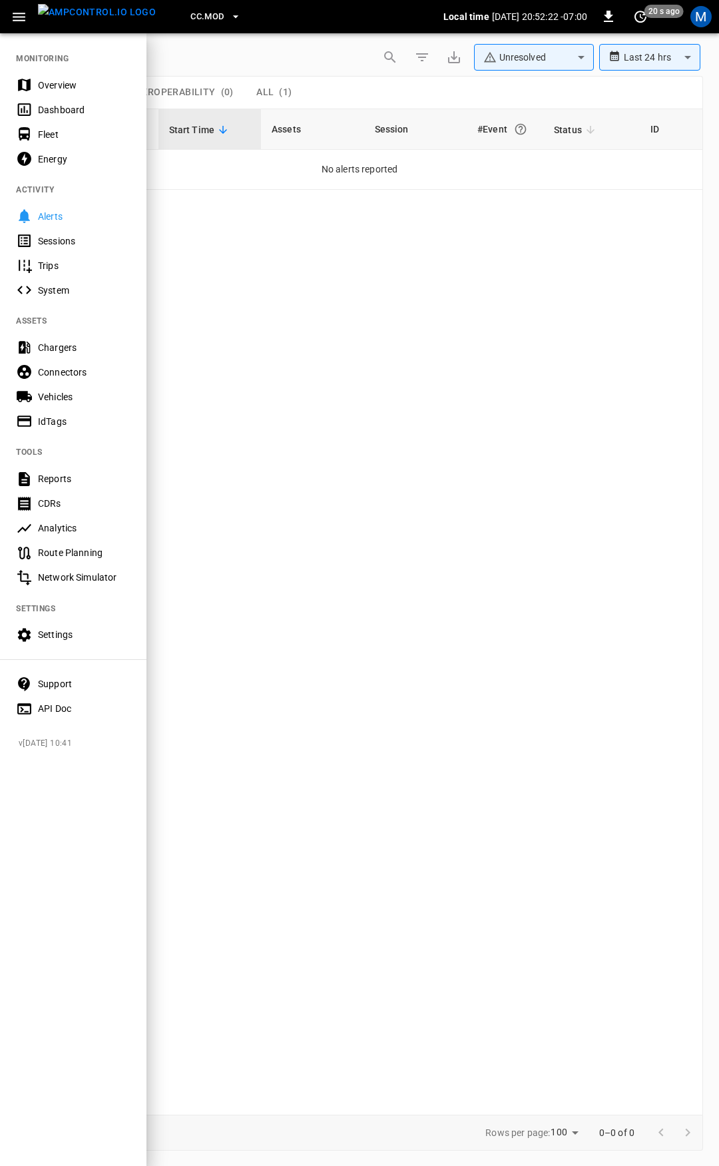
click at [55, 89] on div "Overview" at bounding box center [84, 85] width 93 height 13
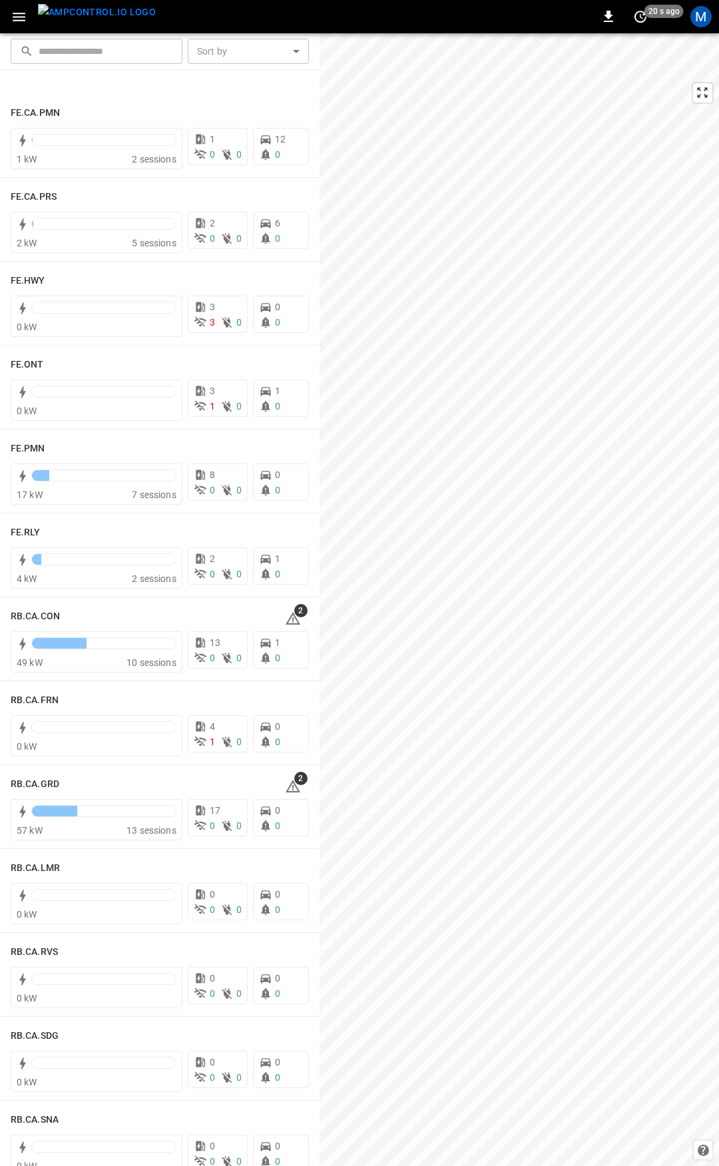
scroll to position [1388, 0]
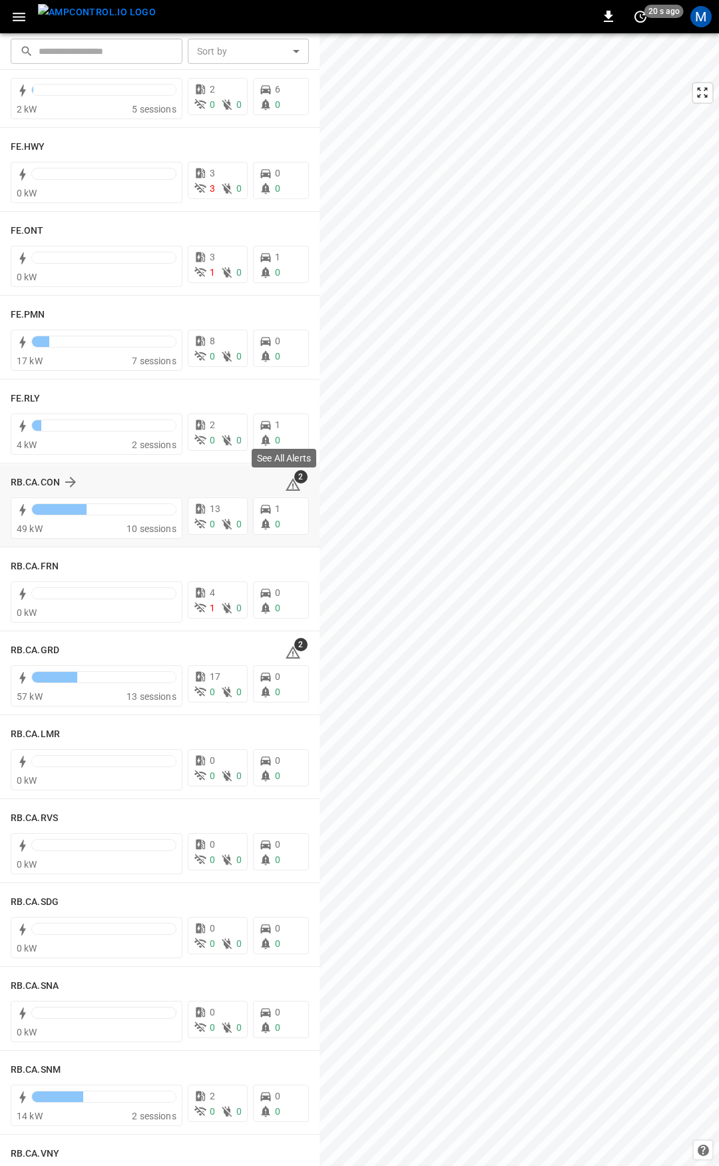
click at [286, 482] on icon at bounding box center [293, 485] width 16 height 16
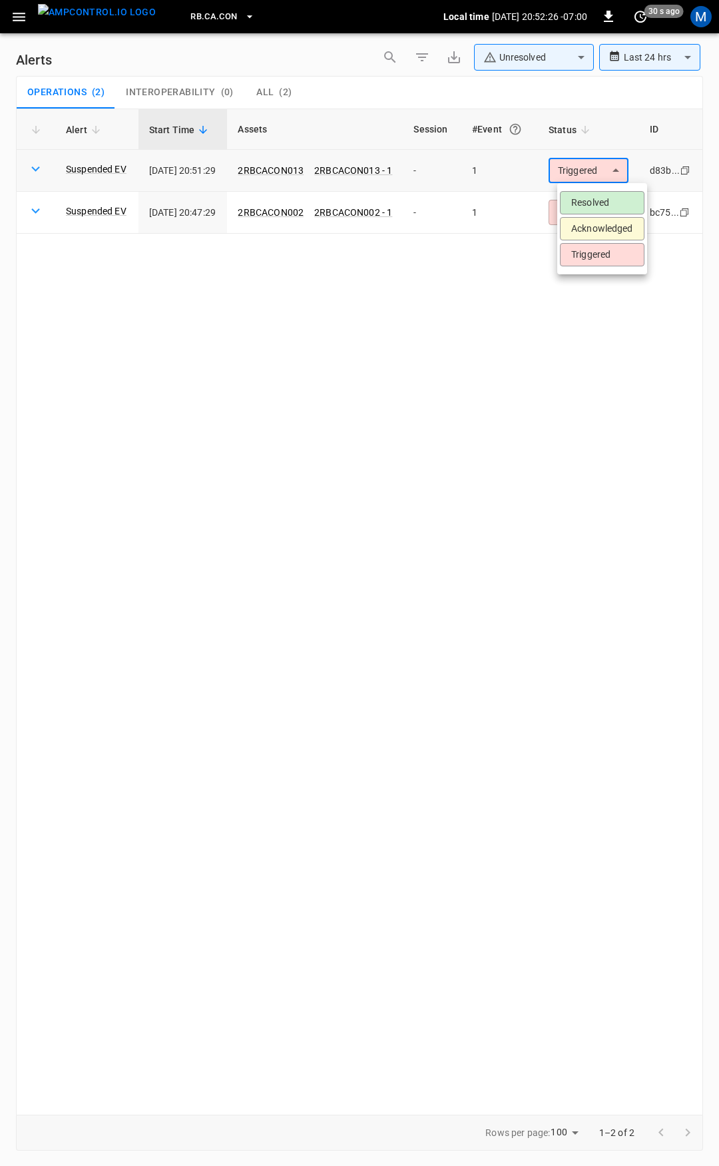
click at [584, 164] on body "**********" at bounding box center [359, 581] width 719 height 1162
click at [586, 203] on li "Resolved" at bounding box center [602, 202] width 85 height 23
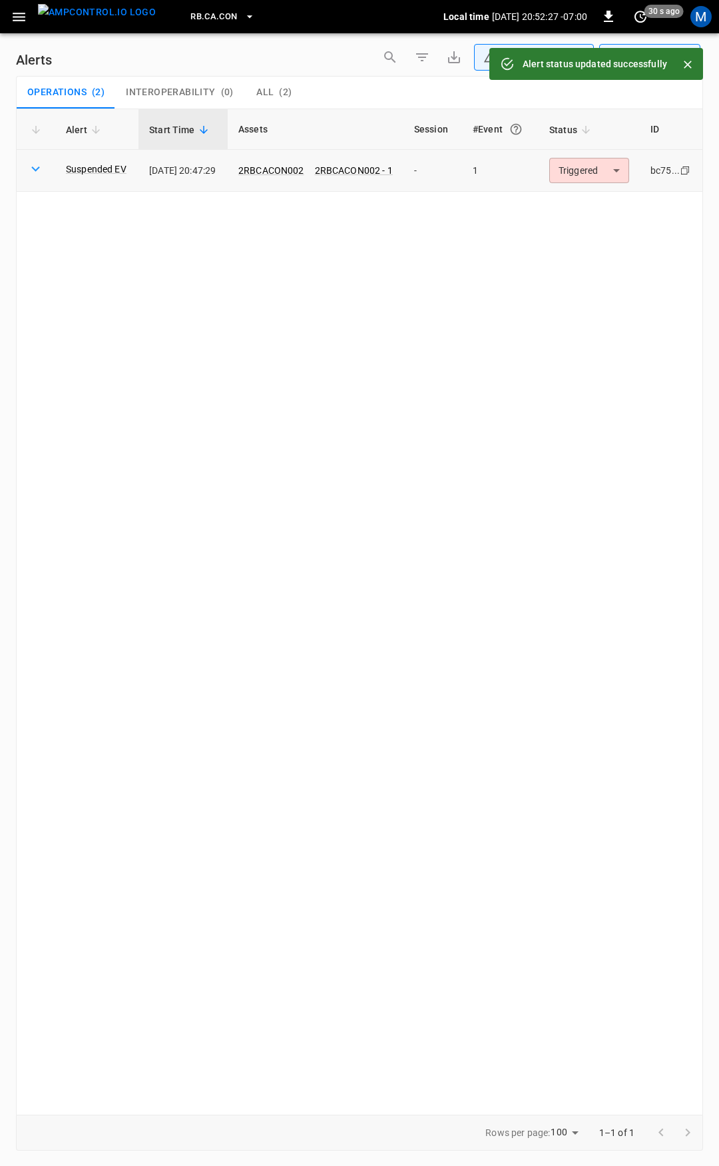
click at [599, 173] on body "**********" at bounding box center [359, 581] width 719 height 1162
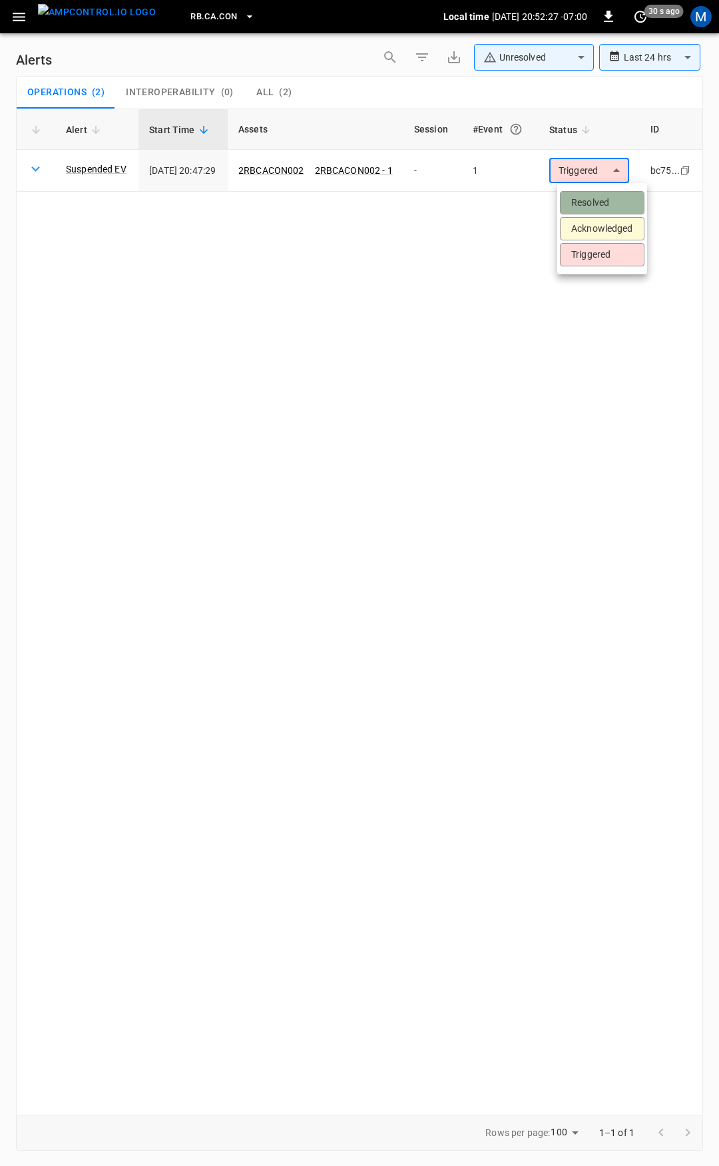
click at [597, 207] on li "Resolved" at bounding box center [602, 202] width 85 height 23
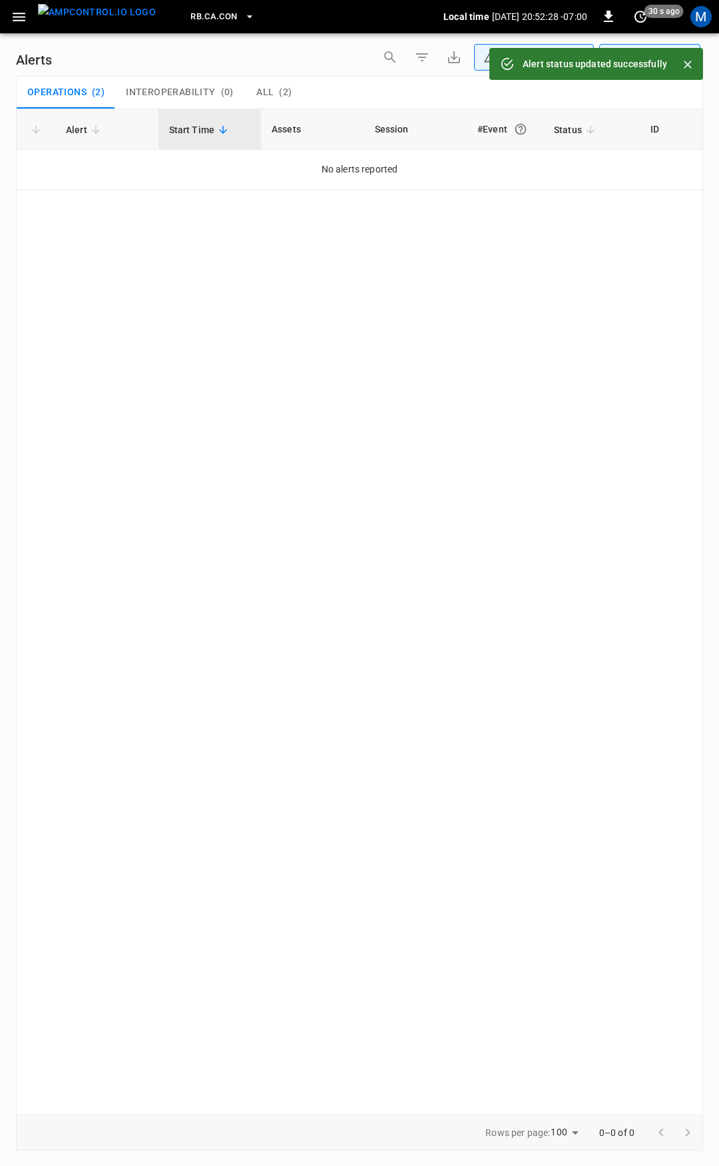
click at [16, 21] on icon "button" at bounding box center [19, 17] width 13 height 9
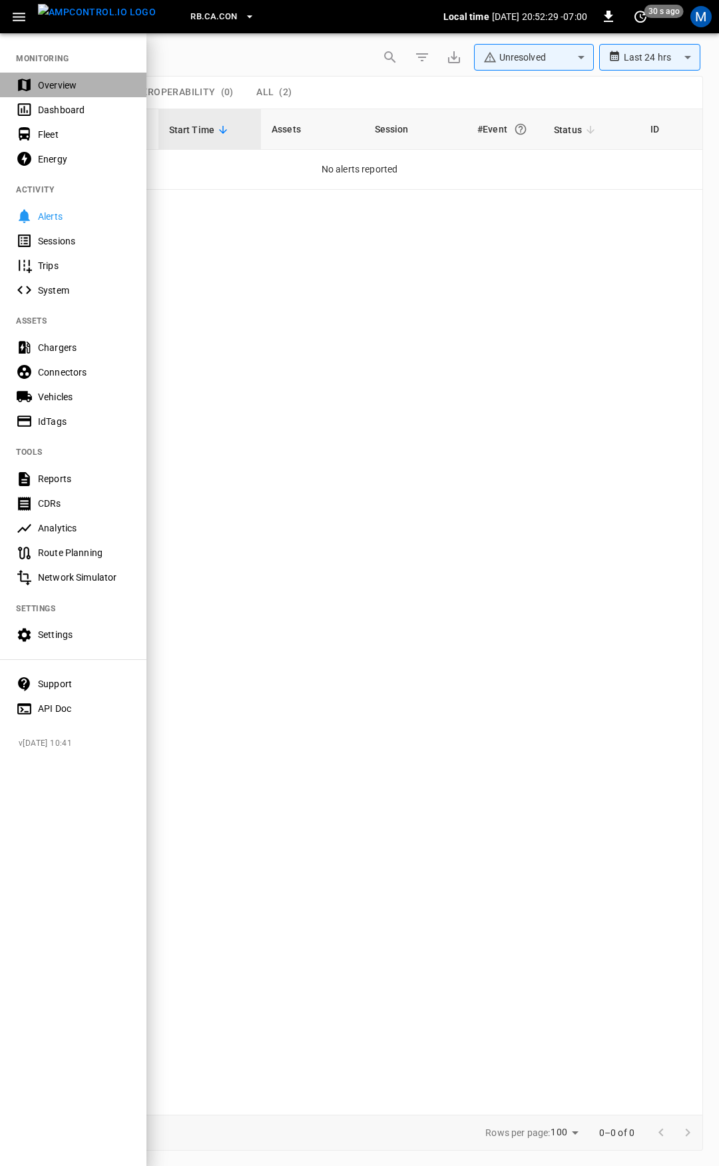
click at [59, 88] on div "Overview" at bounding box center [84, 85] width 93 height 13
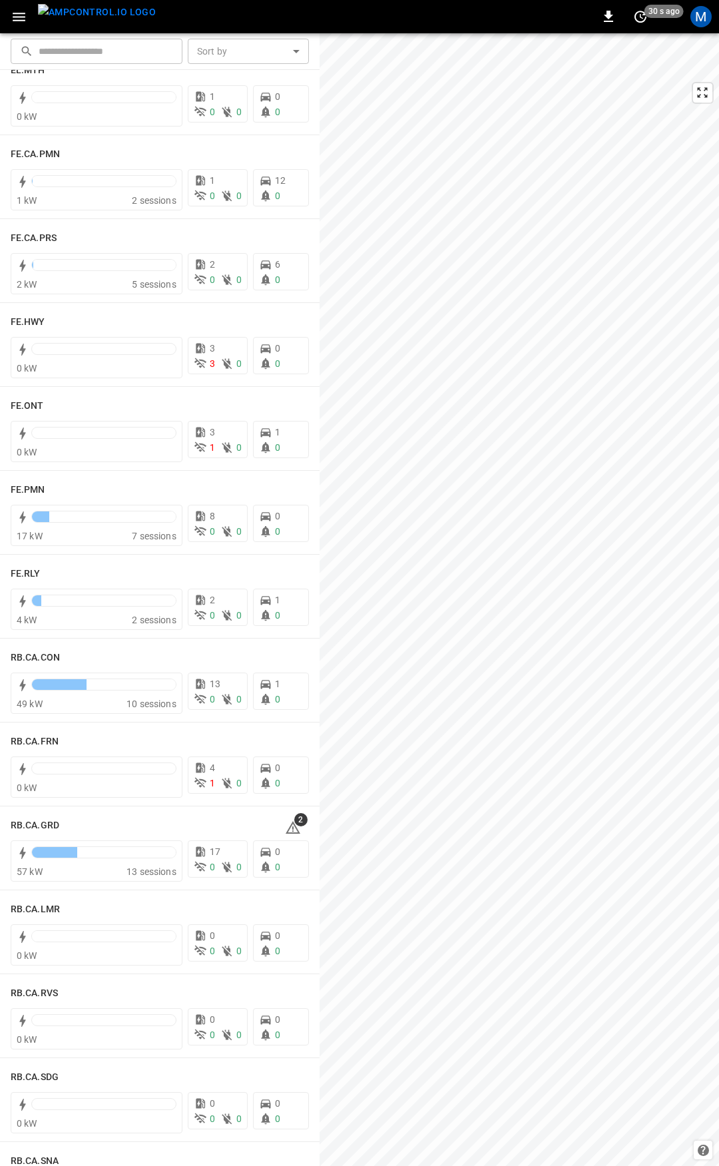
scroll to position [1248, 0]
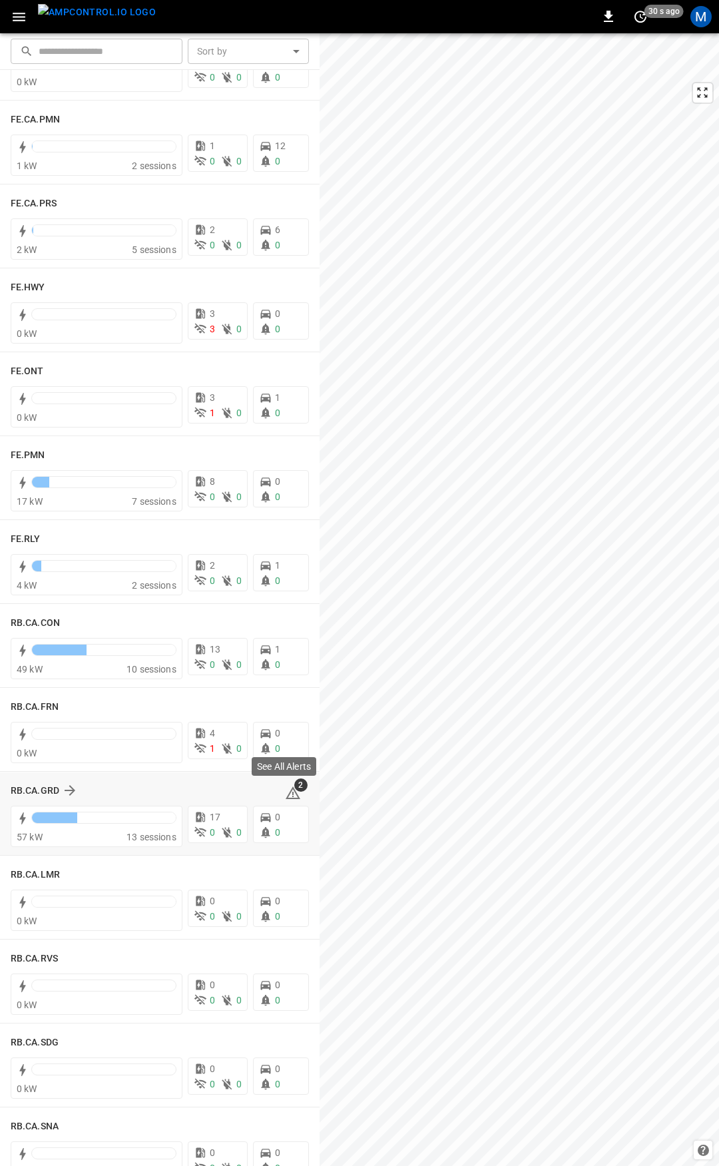
click at [285, 788] on icon at bounding box center [293, 793] width 16 height 16
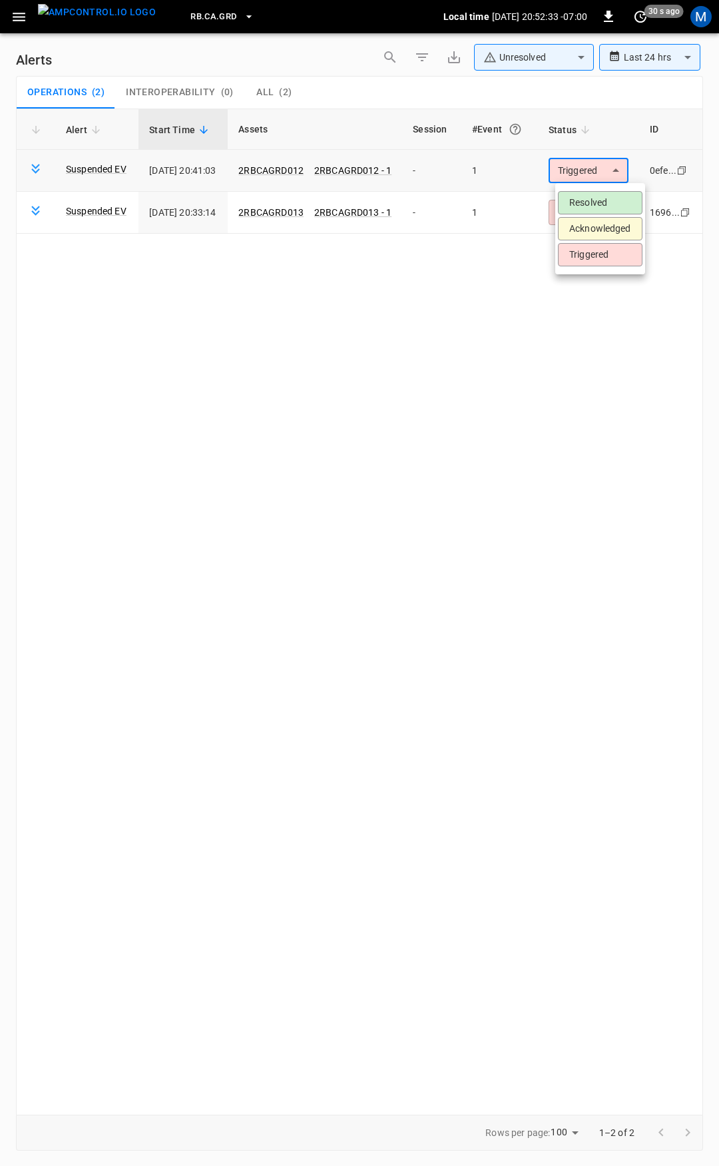
click at [585, 164] on body "**********" at bounding box center [359, 581] width 719 height 1162
click at [587, 185] on ul "Resolved Acknowledged Triggered" at bounding box center [601, 228] width 90 height 91
click at [588, 195] on li "Resolved" at bounding box center [600, 202] width 85 height 23
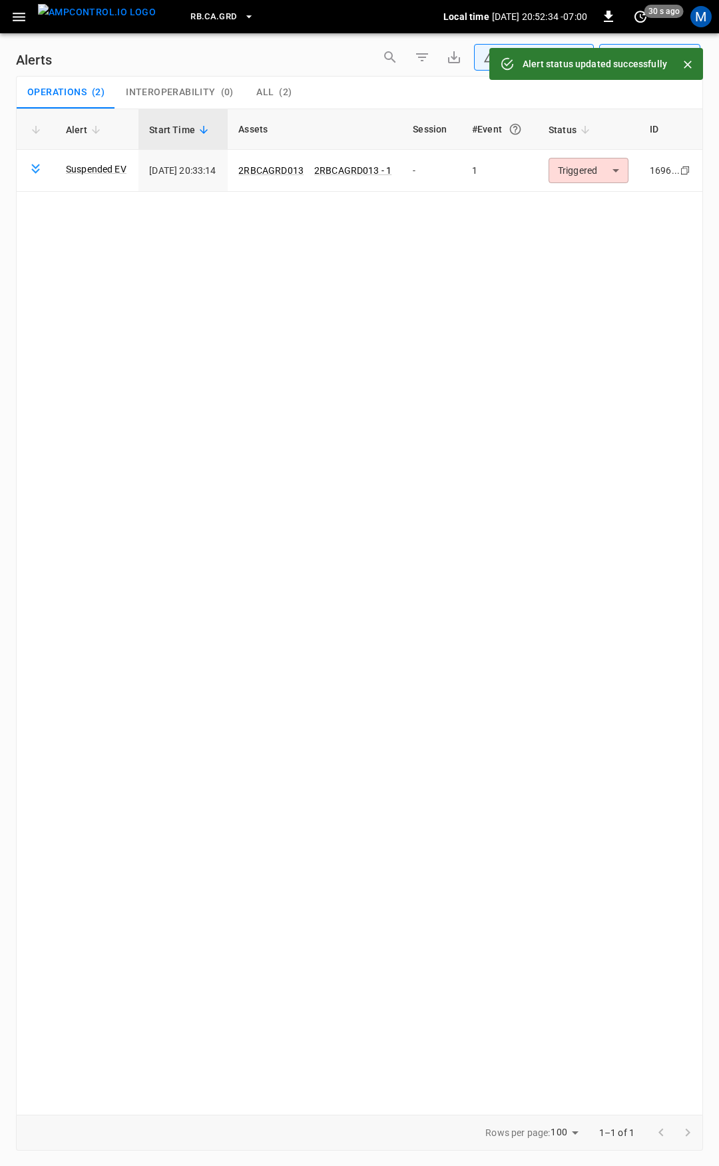
click at [597, 170] on body "**********" at bounding box center [359, 581] width 719 height 1162
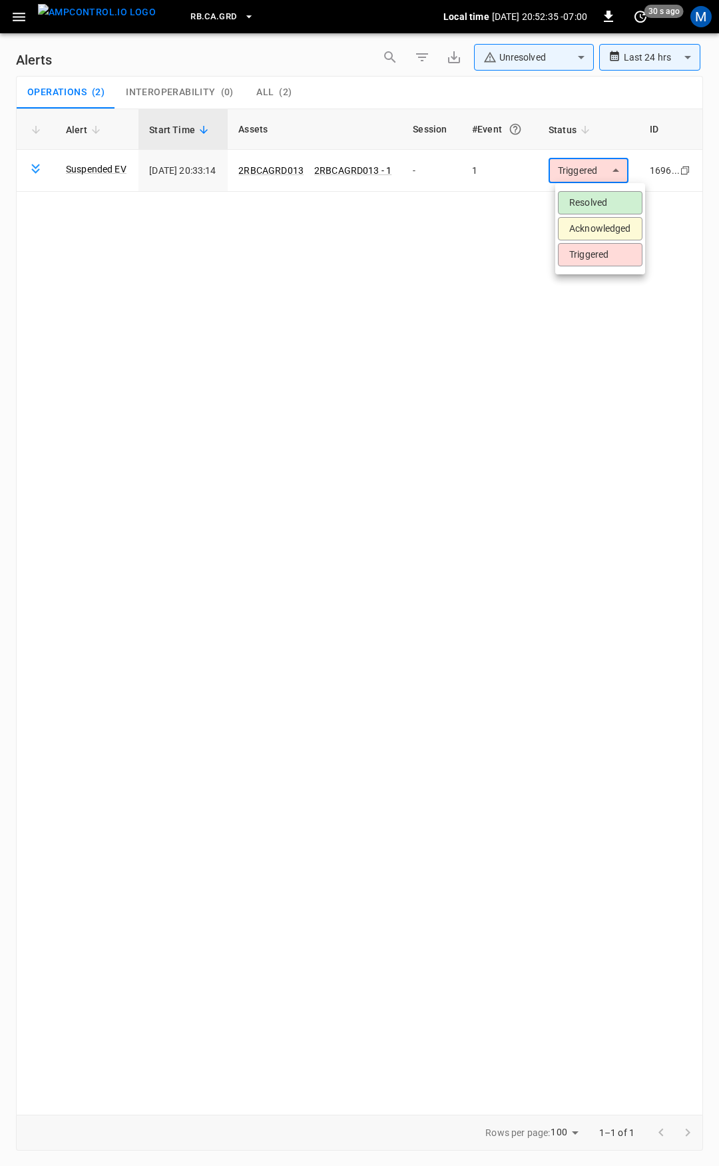
click at [601, 201] on li "Resolved" at bounding box center [600, 202] width 85 height 23
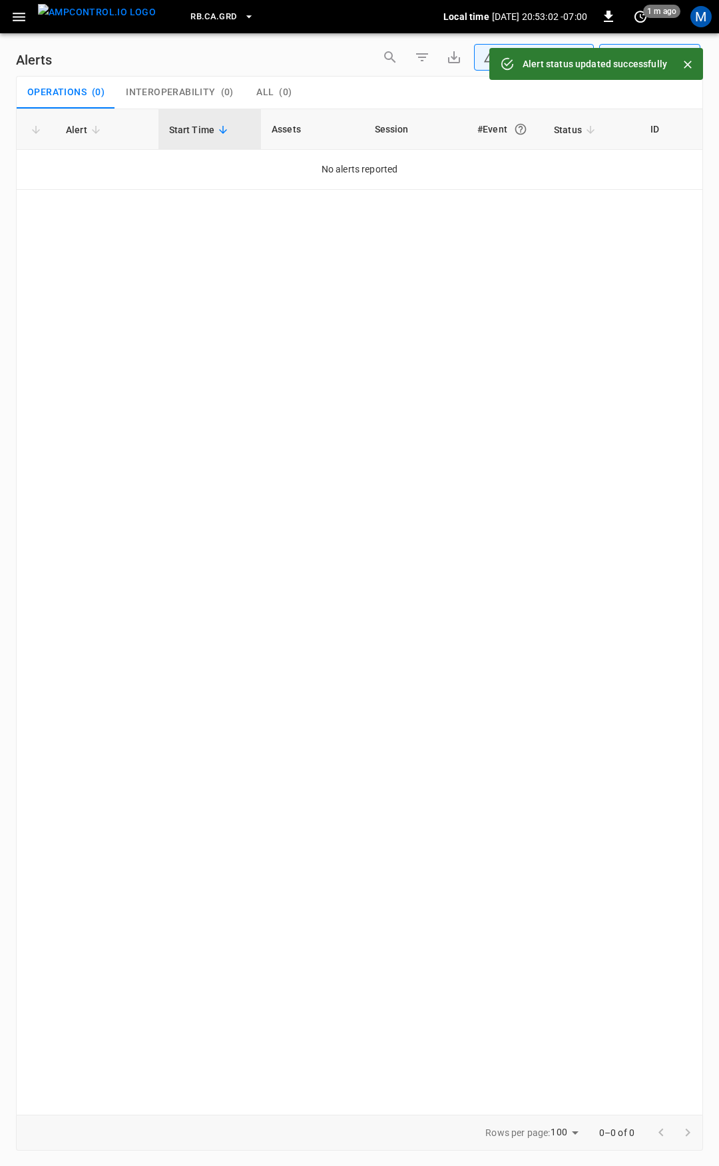
click at [19, 34] on div "**********" at bounding box center [359, 597] width 719 height 1128
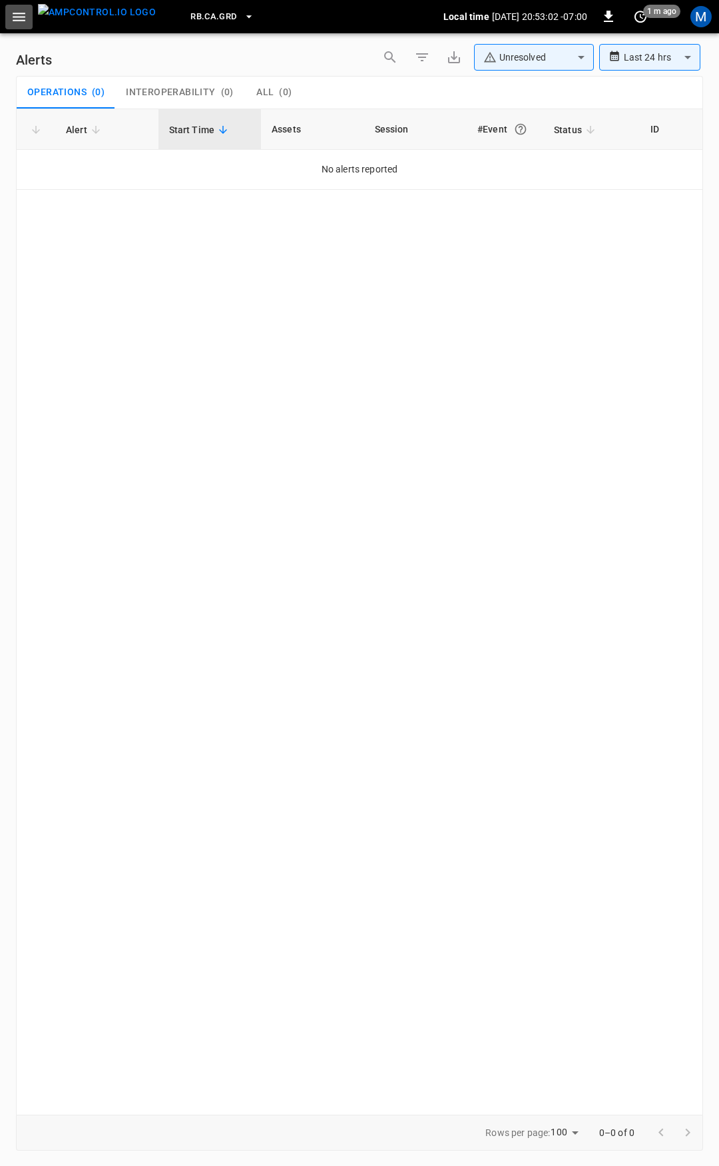
click at [21, 17] on icon "button" at bounding box center [19, 17] width 13 height 9
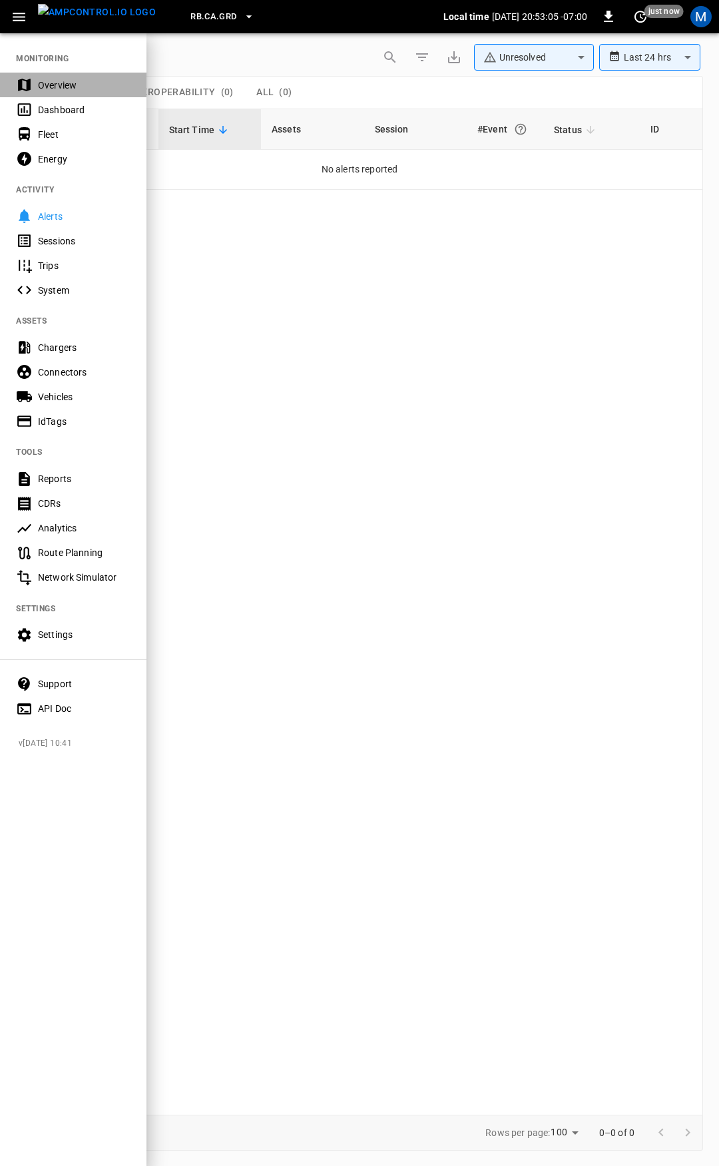
click at [77, 87] on div "Overview" at bounding box center [84, 85] width 93 height 13
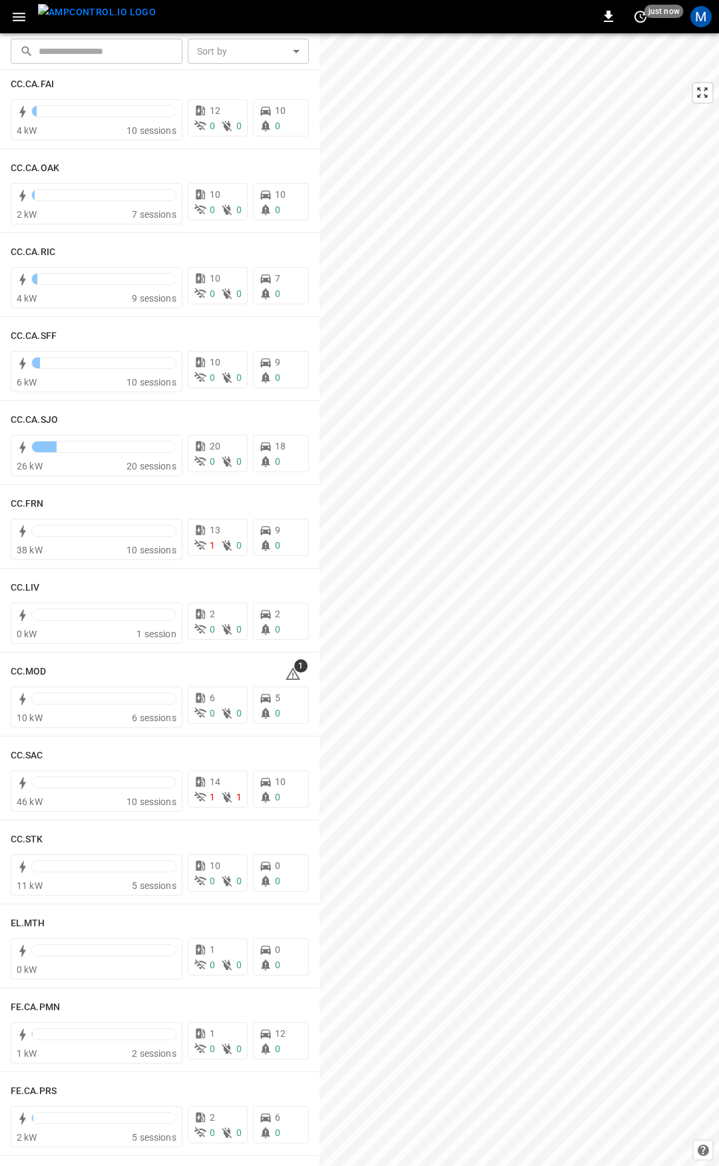
scroll to position [526, 0]
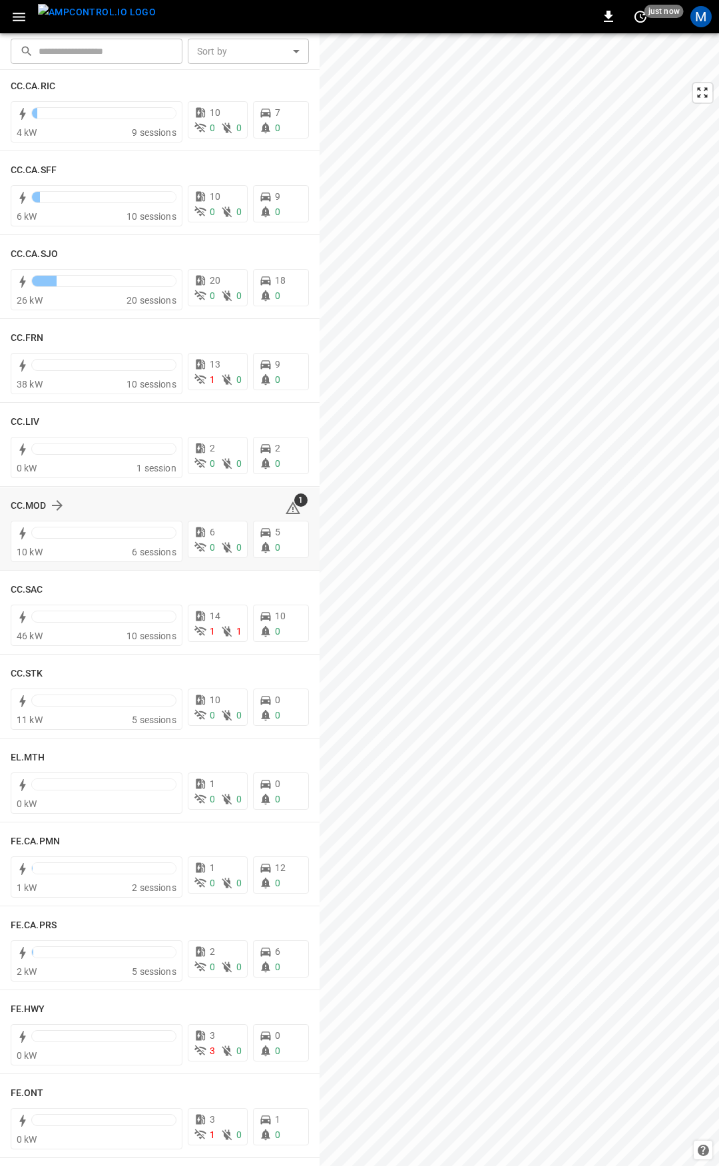
click at [292, 512] on icon at bounding box center [292, 509] width 1 height 5
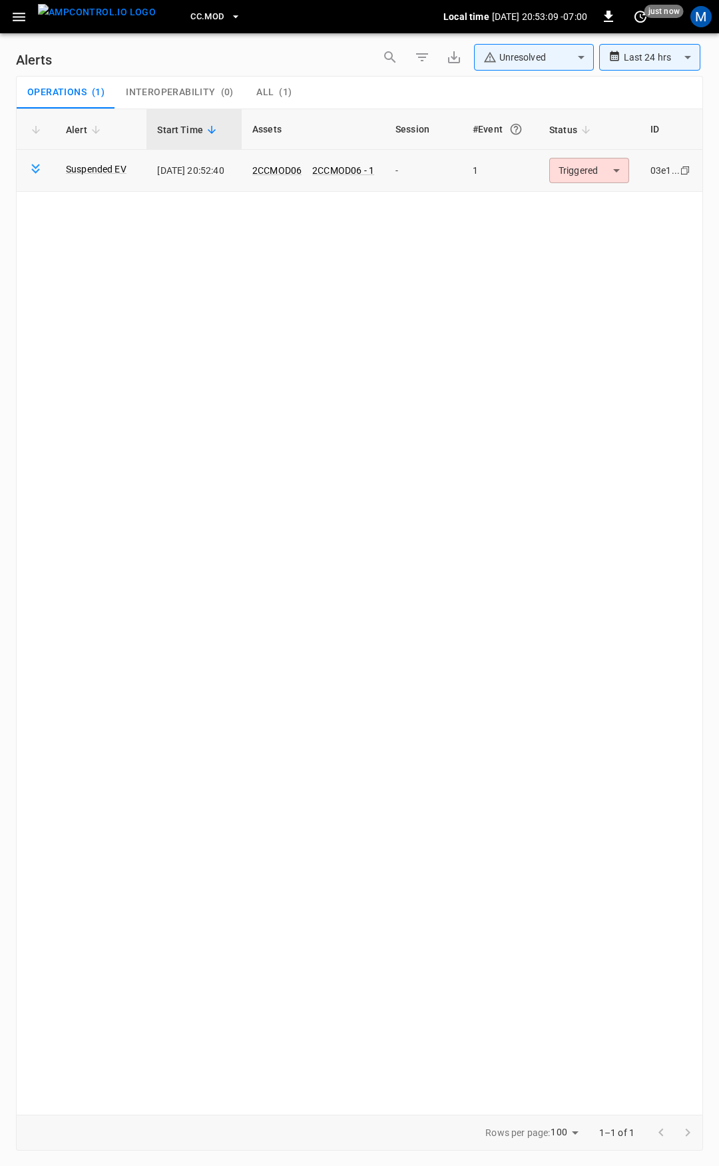
click at [577, 169] on body "**********" at bounding box center [359, 581] width 719 height 1162
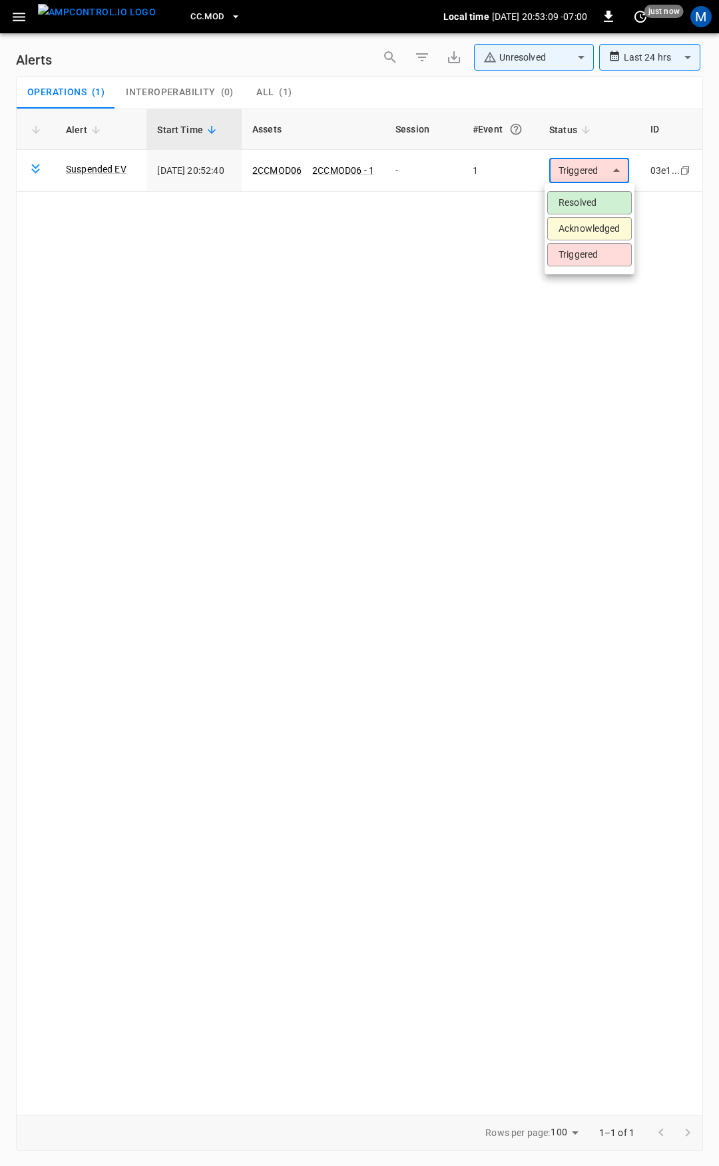
click at [579, 202] on li "Resolved" at bounding box center [590, 202] width 85 height 23
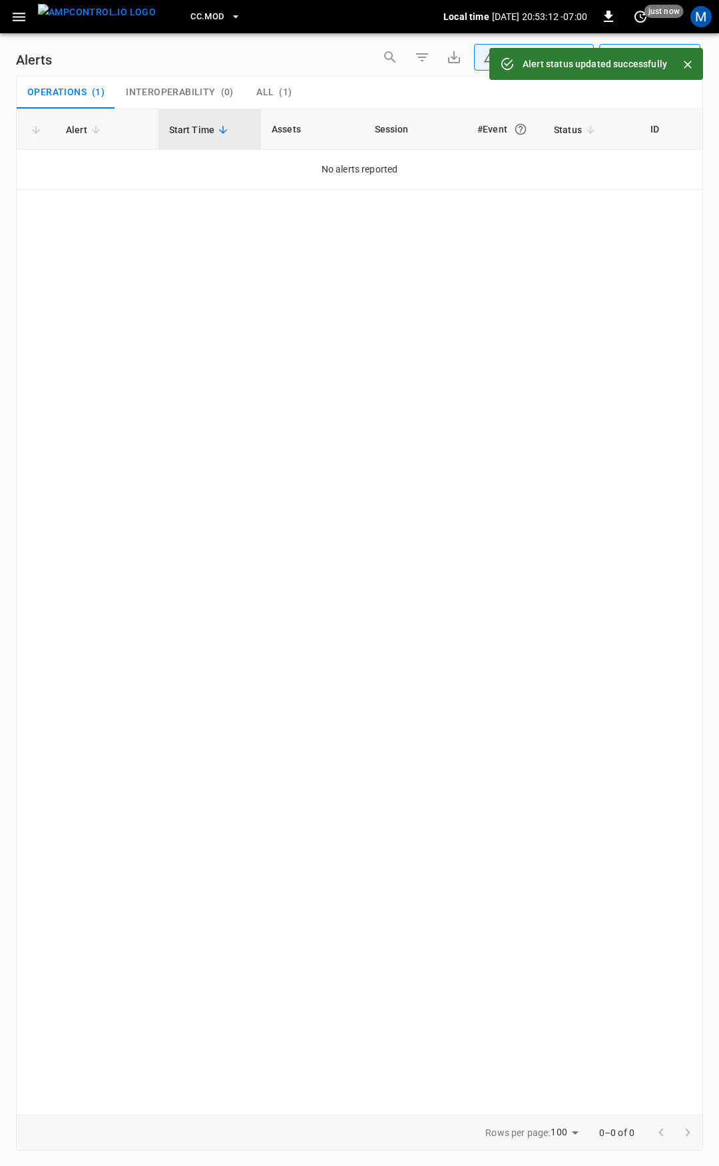
click at [11, 18] on icon "button" at bounding box center [19, 17] width 17 height 17
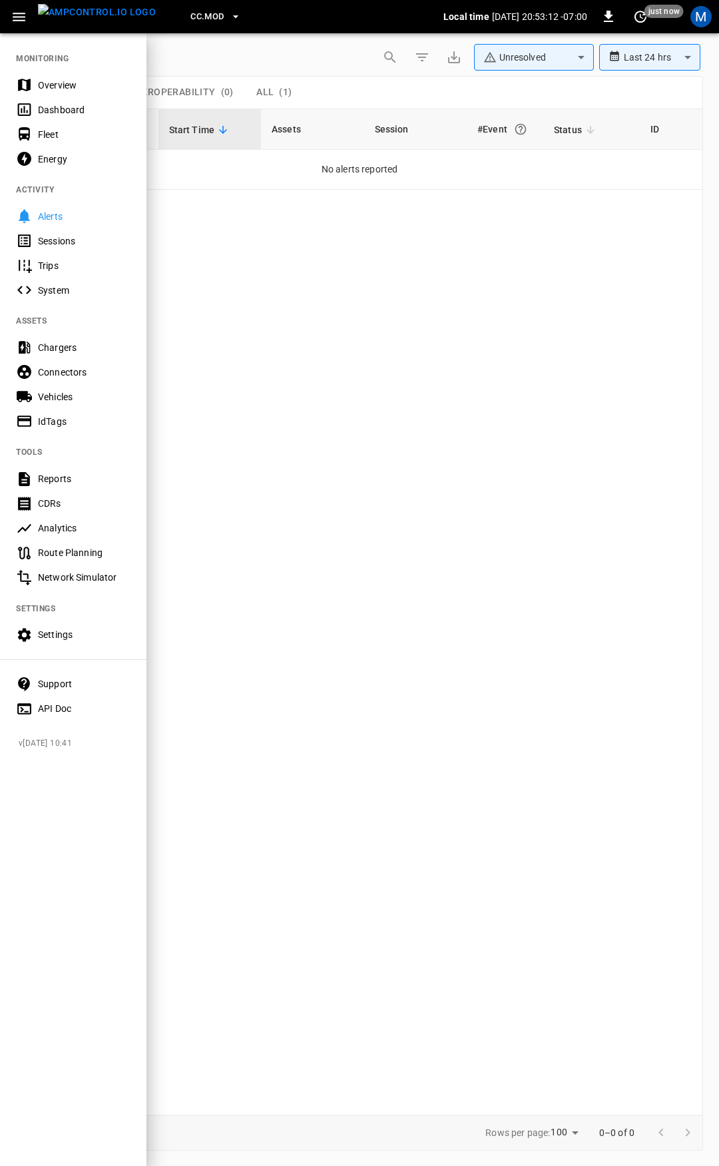
click at [60, 85] on div "Overview" at bounding box center [84, 85] width 93 height 13
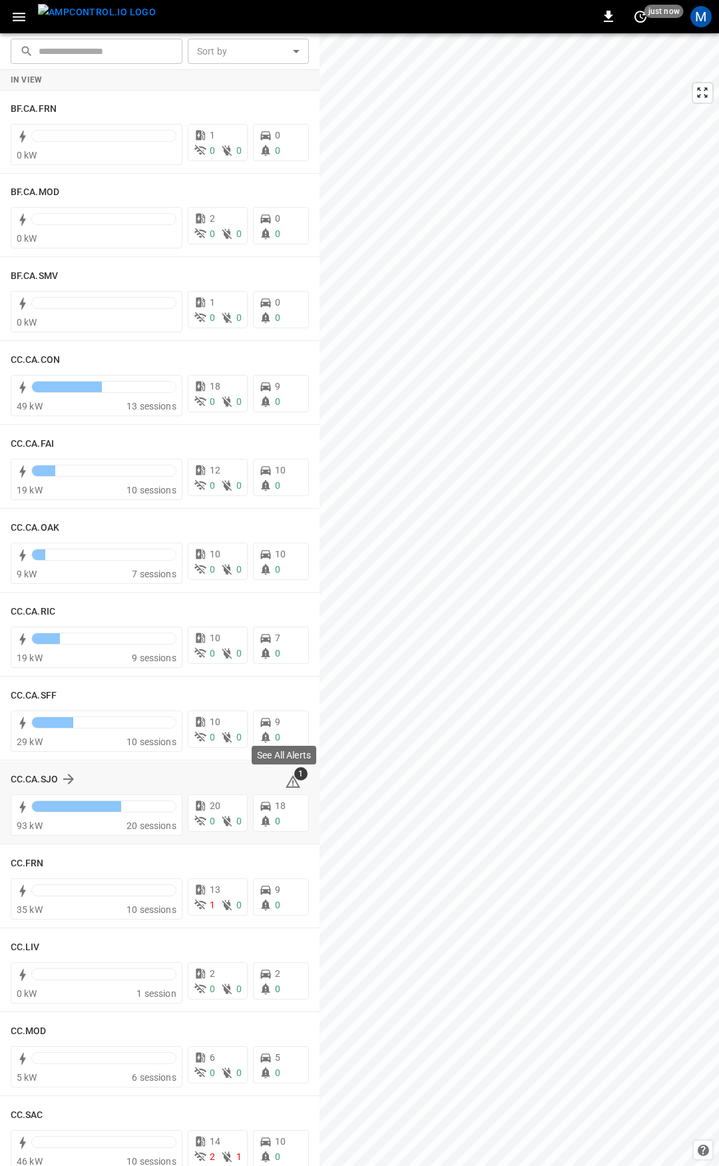
click at [294, 777] on span "1" at bounding box center [300, 773] width 13 height 13
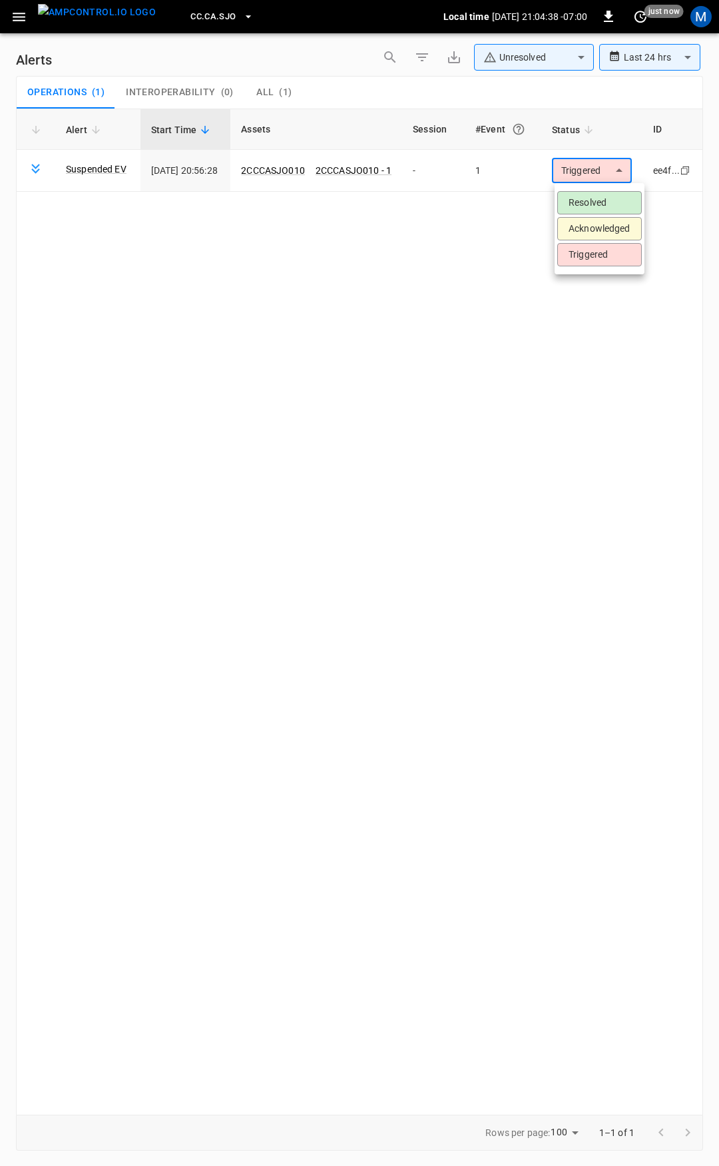
drag, startPoint x: 611, startPoint y: 163, endPoint x: 603, endPoint y: 198, distance: 36.2
click at [611, 163] on body "**********" at bounding box center [359, 581] width 719 height 1162
click at [601, 204] on li "Resolved" at bounding box center [600, 202] width 85 height 23
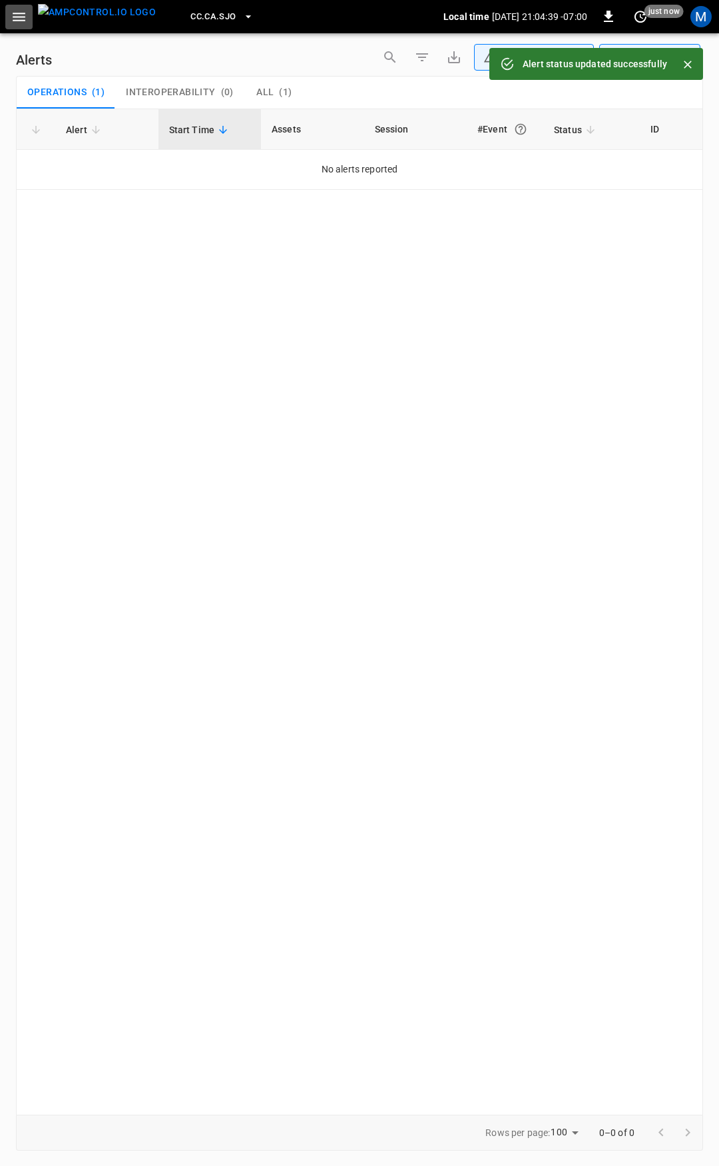
click at [21, 16] on icon "button" at bounding box center [19, 17] width 13 height 9
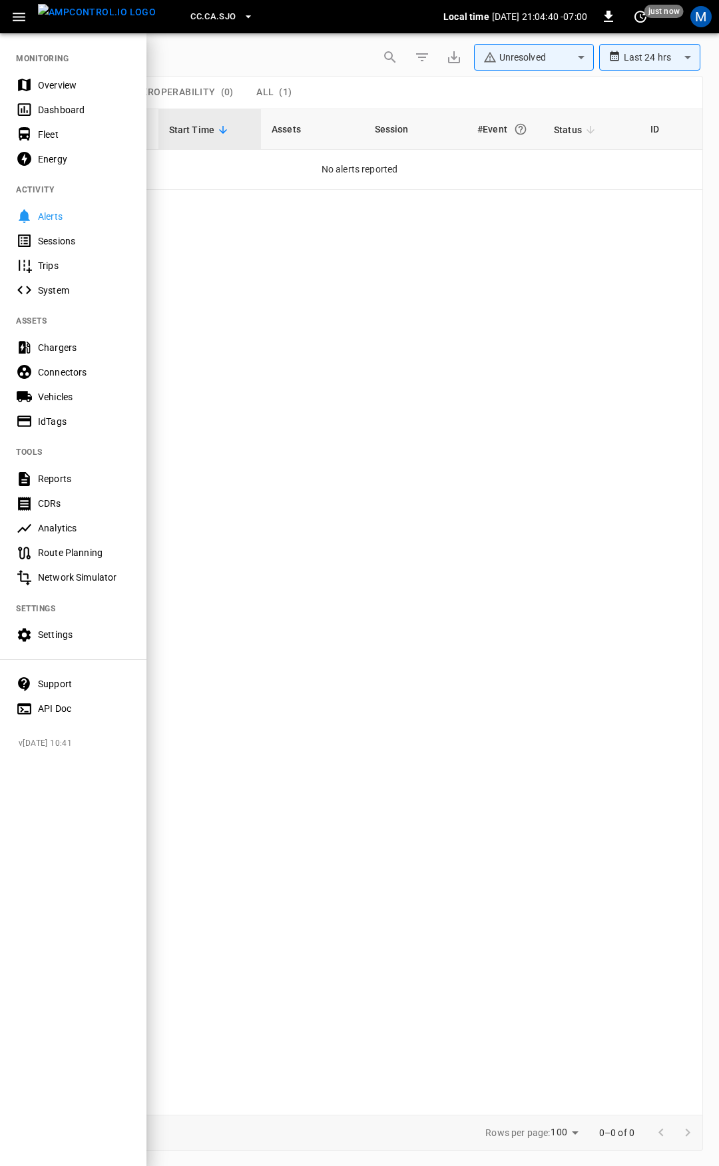
click at [57, 81] on div "Overview" at bounding box center [84, 85] width 93 height 13
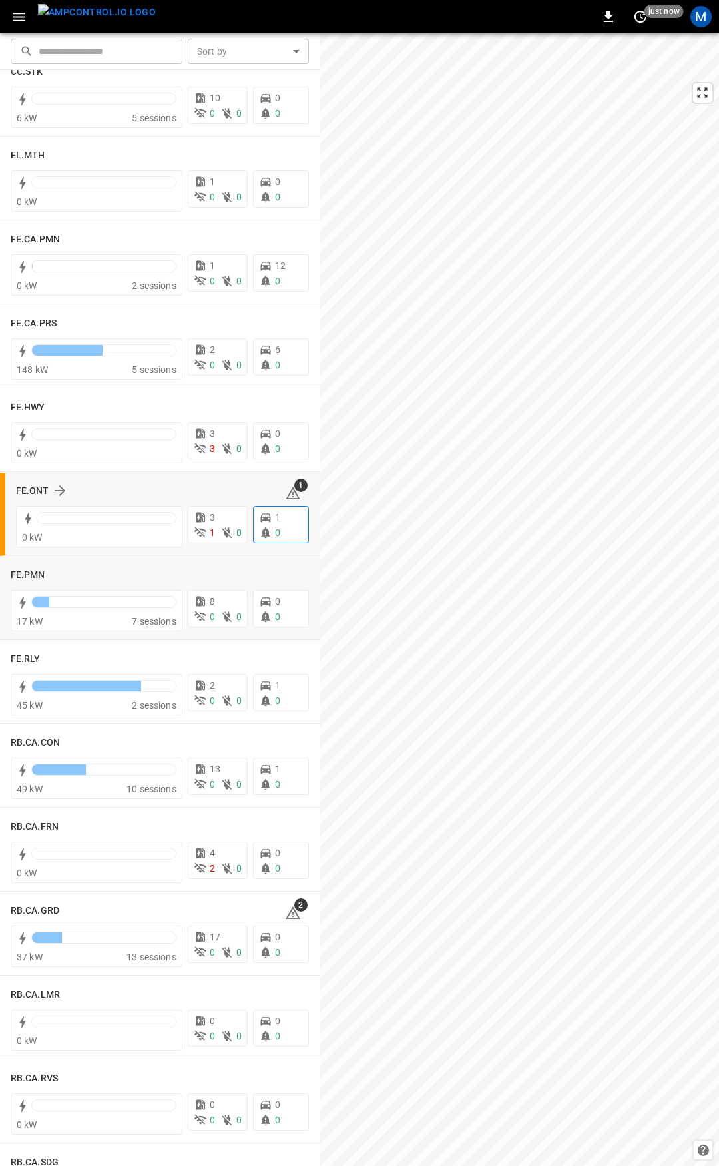
scroll to position [1126, 0]
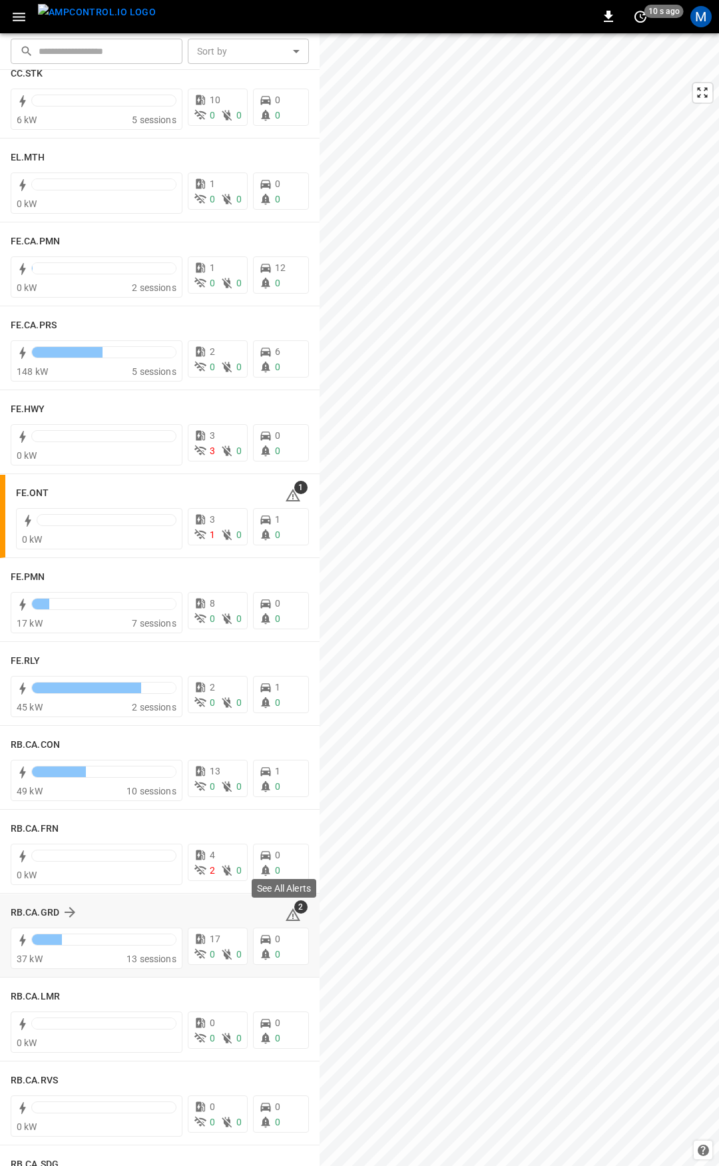
click at [286, 922] on icon at bounding box center [293, 915] width 16 height 16
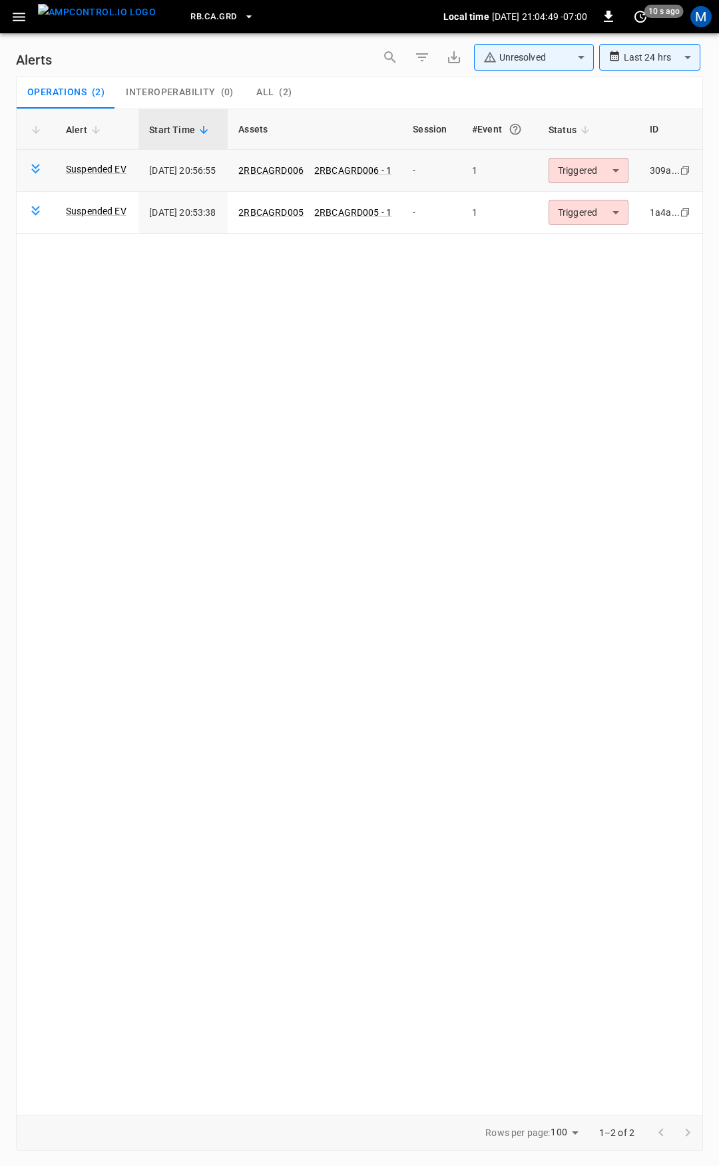
click at [589, 171] on body "**********" at bounding box center [359, 581] width 719 height 1162
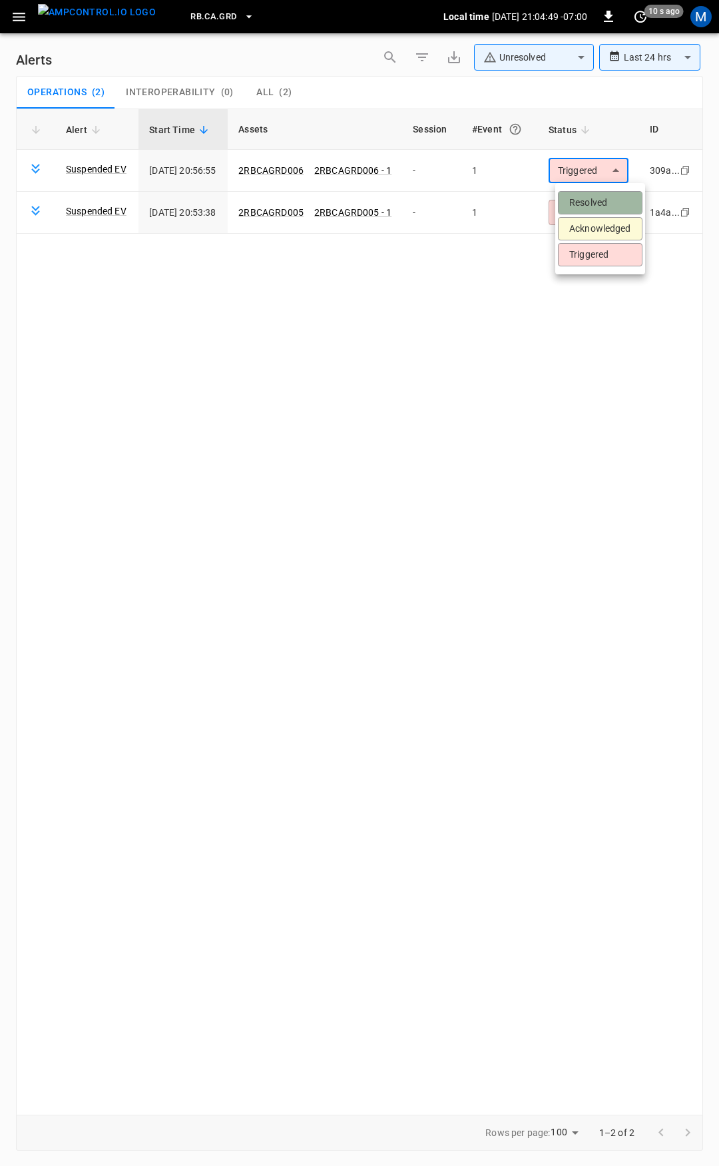
click at [601, 198] on li "Resolved" at bounding box center [600, 202] width 85 height 23
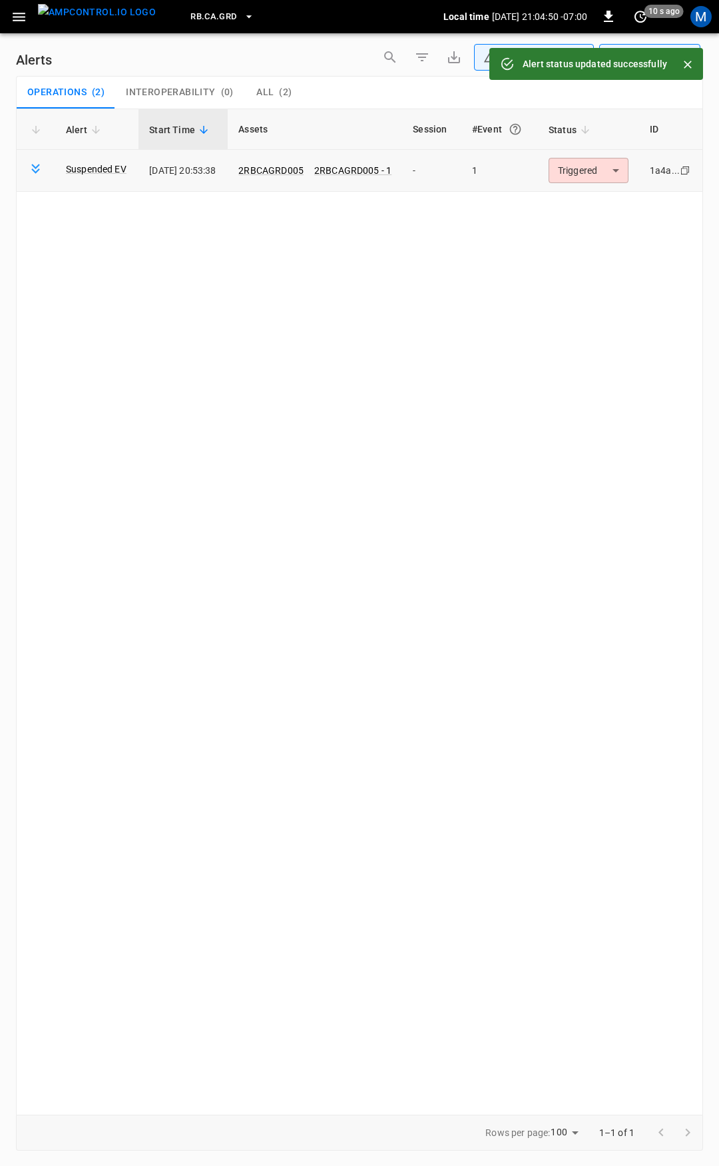
click at [600, 168] on body "**********" at bounding box center [359, 581] width 719 height 1162
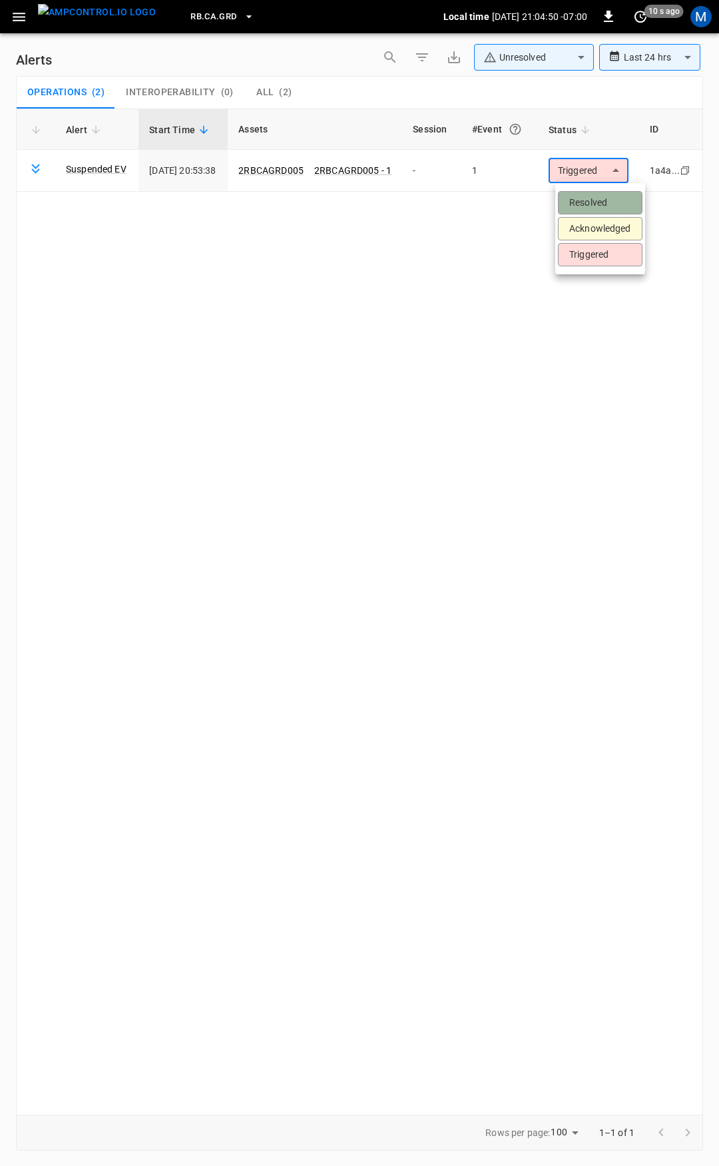
click at [601, 198] on li "Resolved" at bounding box center [600, 202] width 85 height 23
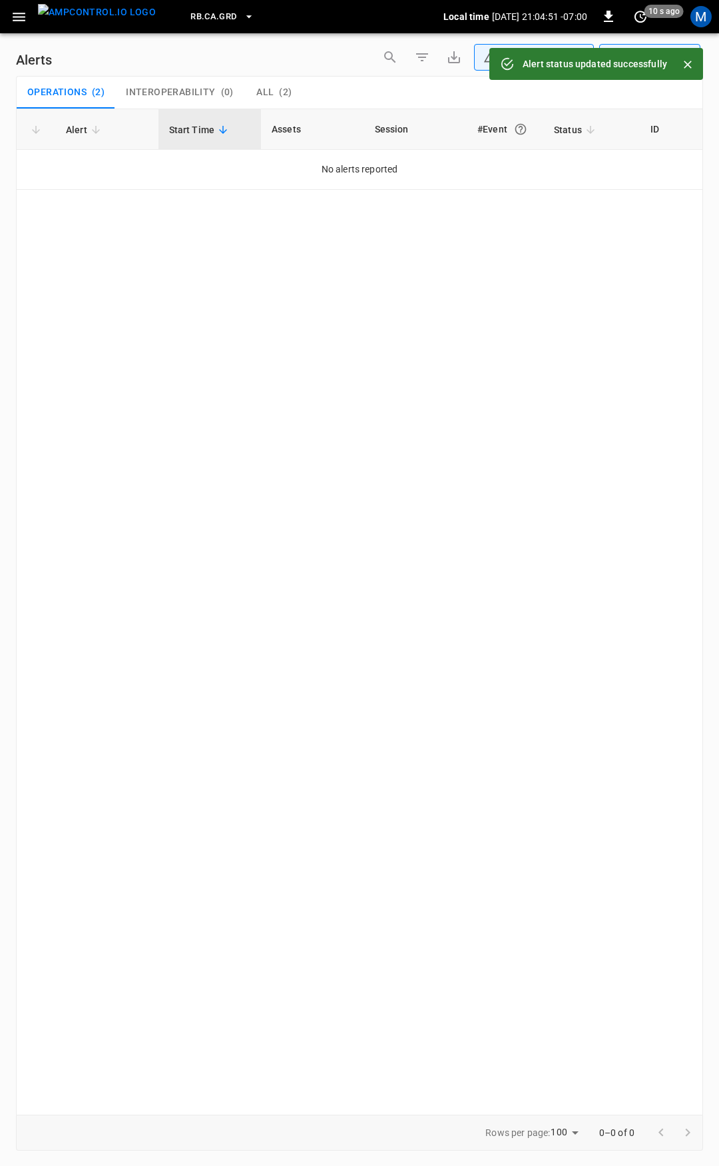
click at [27, 19] on icon "button" at bounding box center [19, 17] width 17 height 17
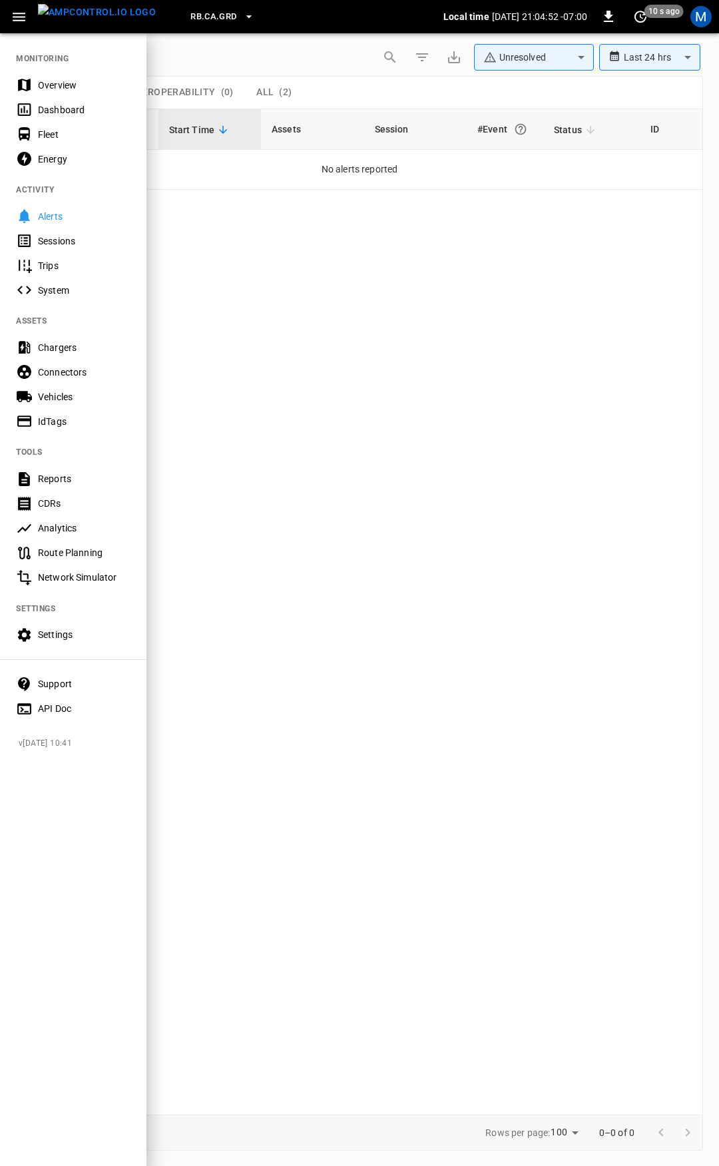
drag, startPoint x: 61, startPoint y: 73, endPoint x: 85, endPoint y: 111, distance: 44.6
click at [61, 73] on div "Overview" at bounding box center [73, 85] width 147 height 25
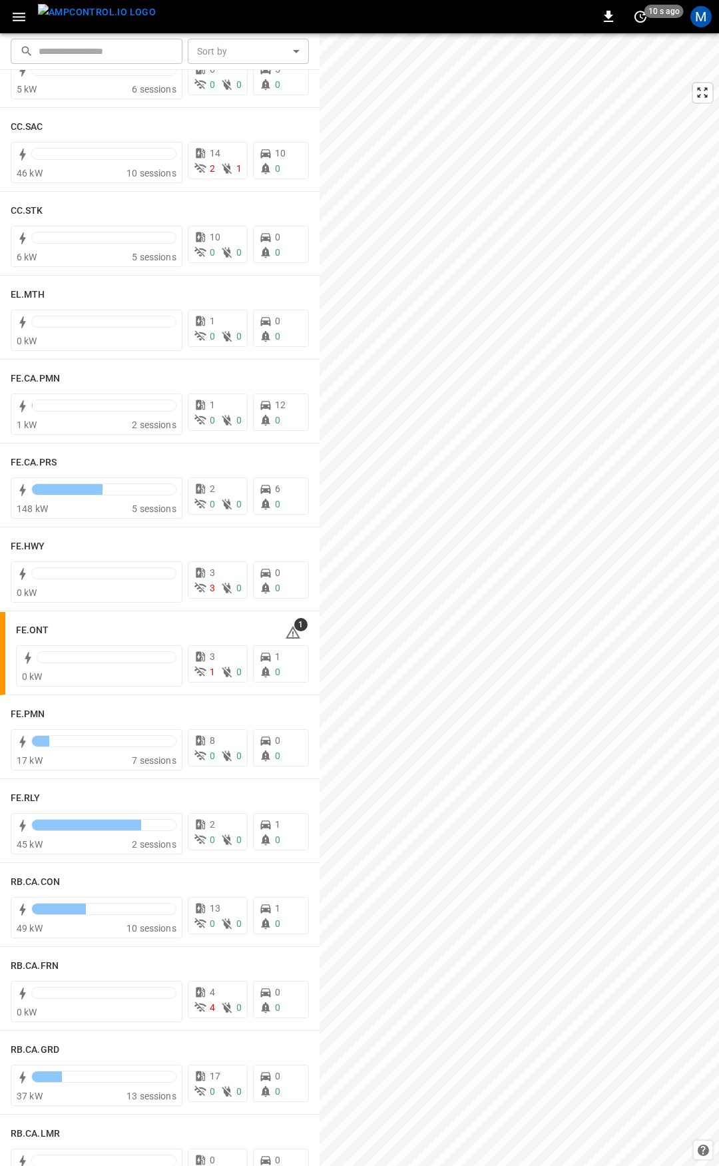
scroll to position [991, 0]
click at [289, 629] on icon at bounding box center [293, 630] width 16 height 16
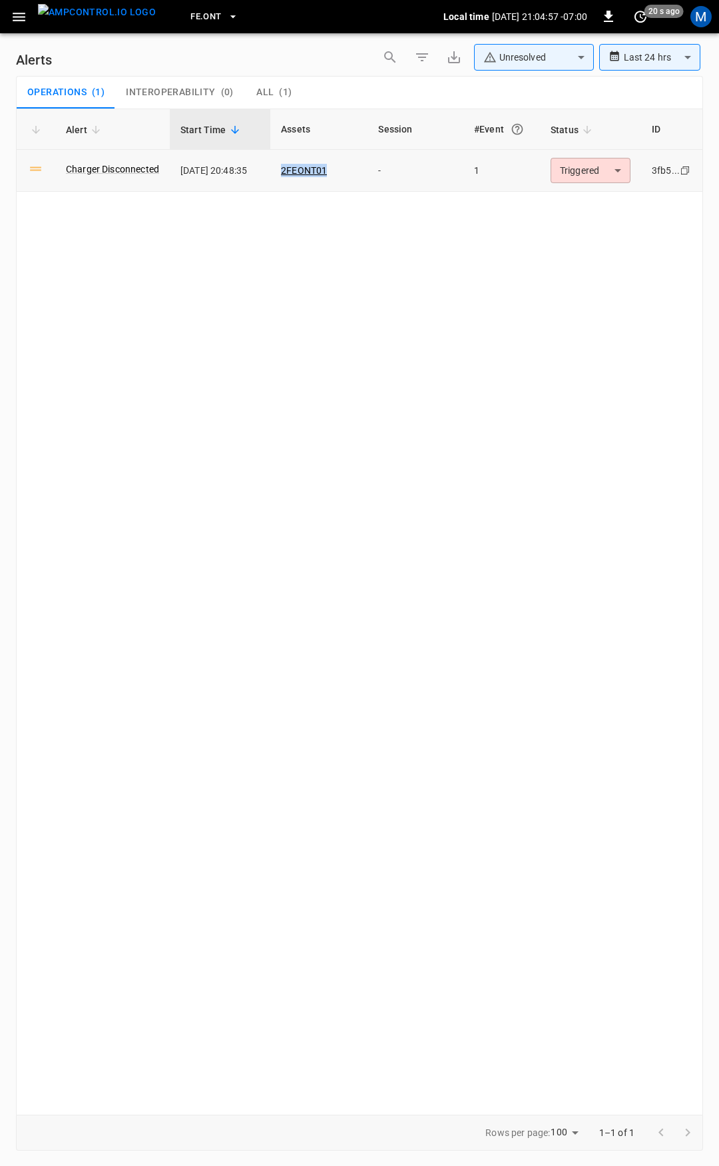
drag, startPoint x: 352, startPoint y: 172, endPoint x: 281, endPoint y: 177, distance: 71.4
click at [281, 177] on td "2FEONT01" at bounding box center [318, 171] width 97 height 42
copy link "2FEONT01"
click at [321, 172] on link "2FEONT01" at bounding box center [303, 171] width 51 height 16
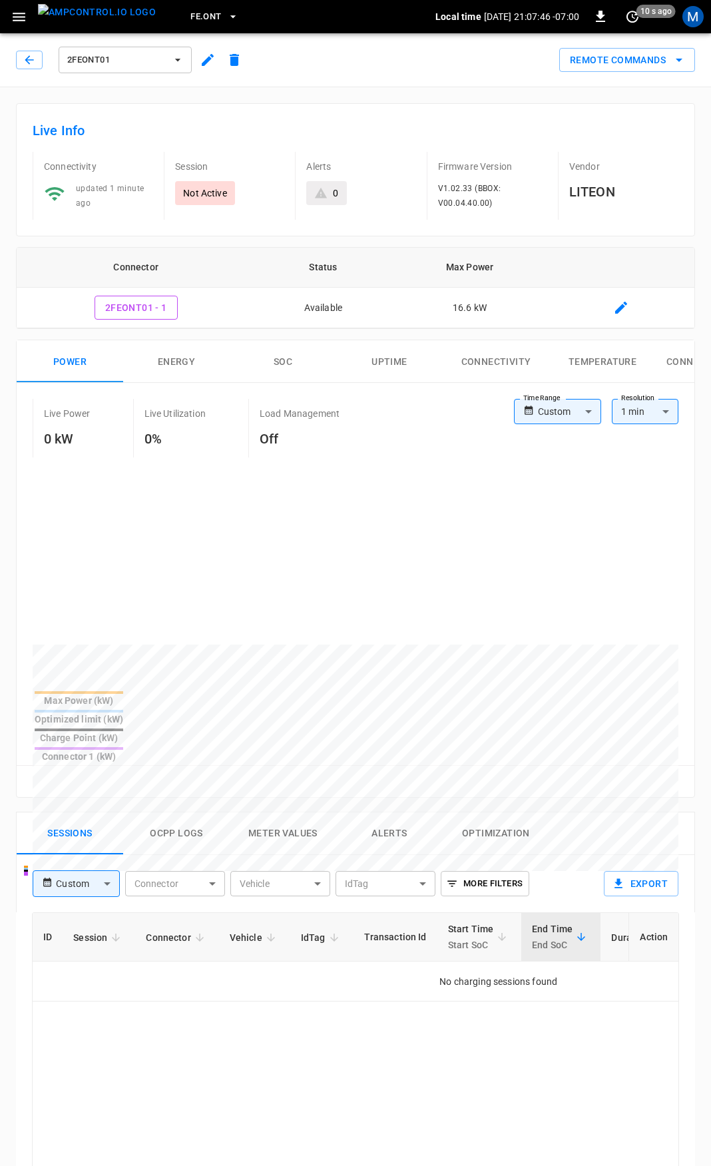
click at [49, 57] on div "2FEONT01" at bounding box center [132, 60] width 232 height 32
click at [31, 65] on icon "button" at bounding box center [29, 59] width 13 height 13
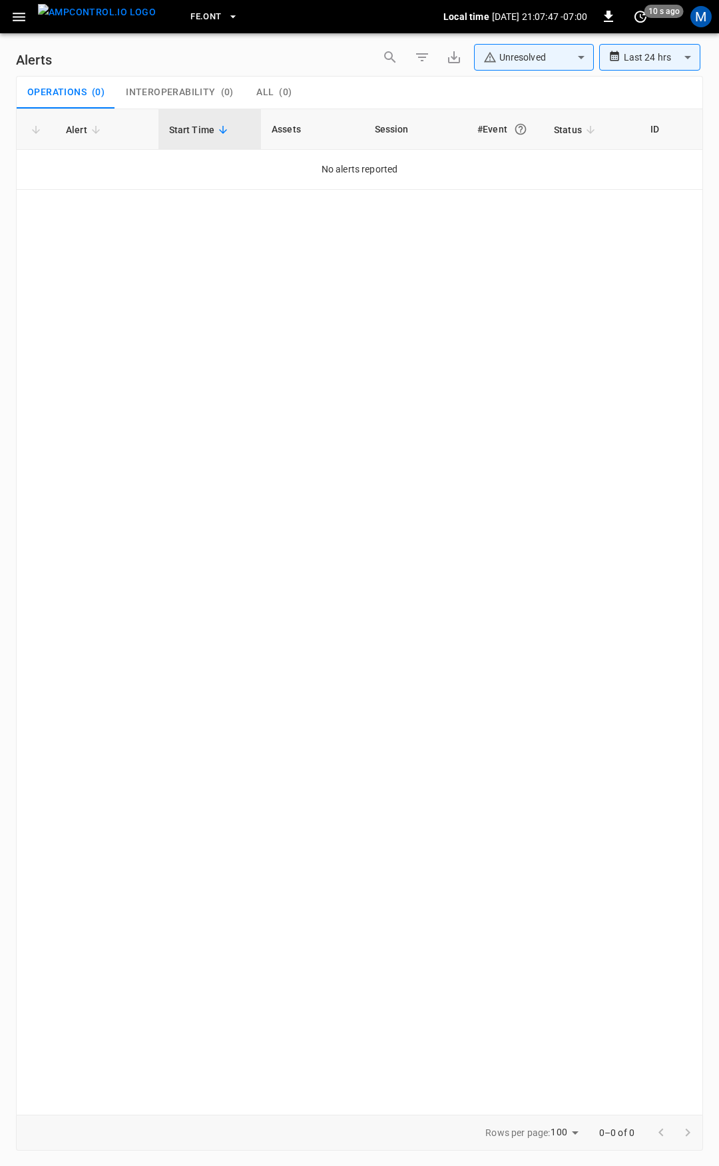
click at [15, 9] on icon "button" at bounding box center [19, 17] width 17 height 17
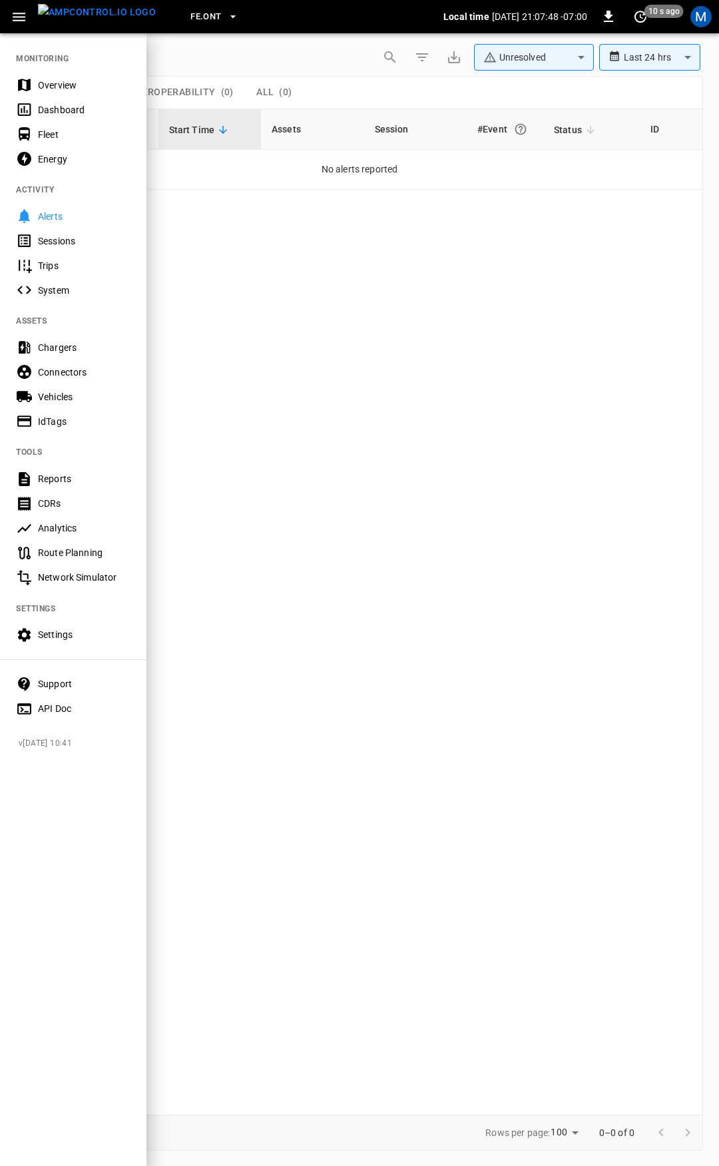
click at [49, 81] on div "Overview" at bounding box center [84, 85] width 93 height 13
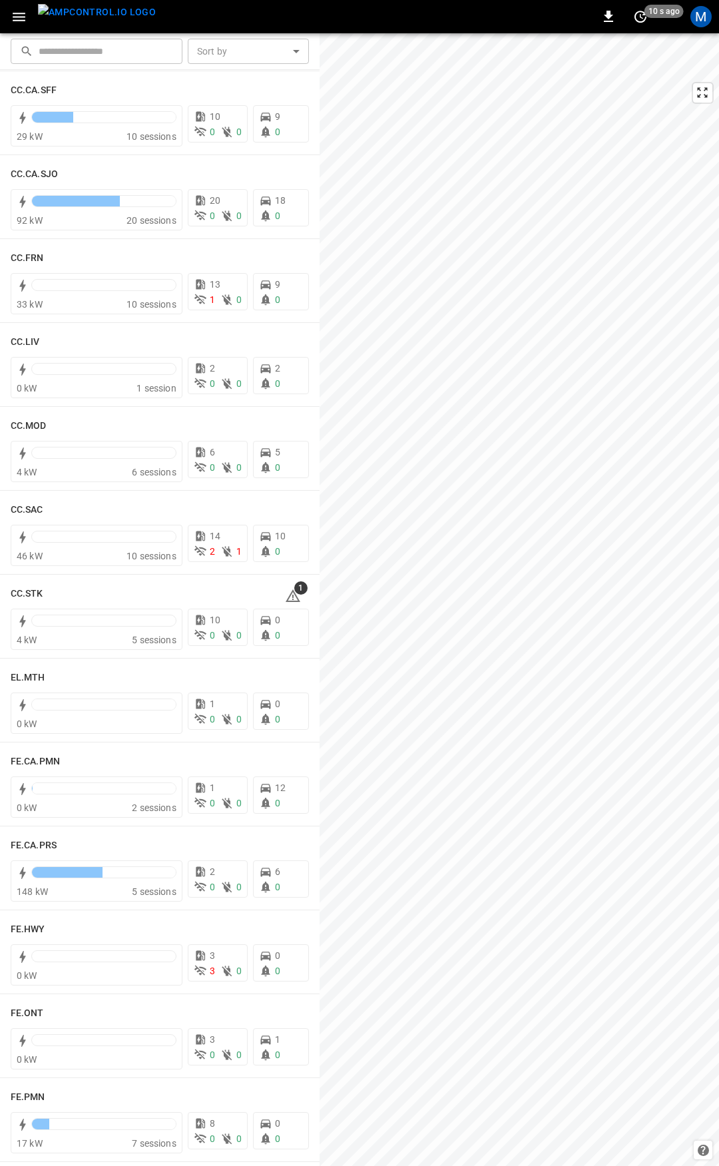
scroll to position [625, 0]
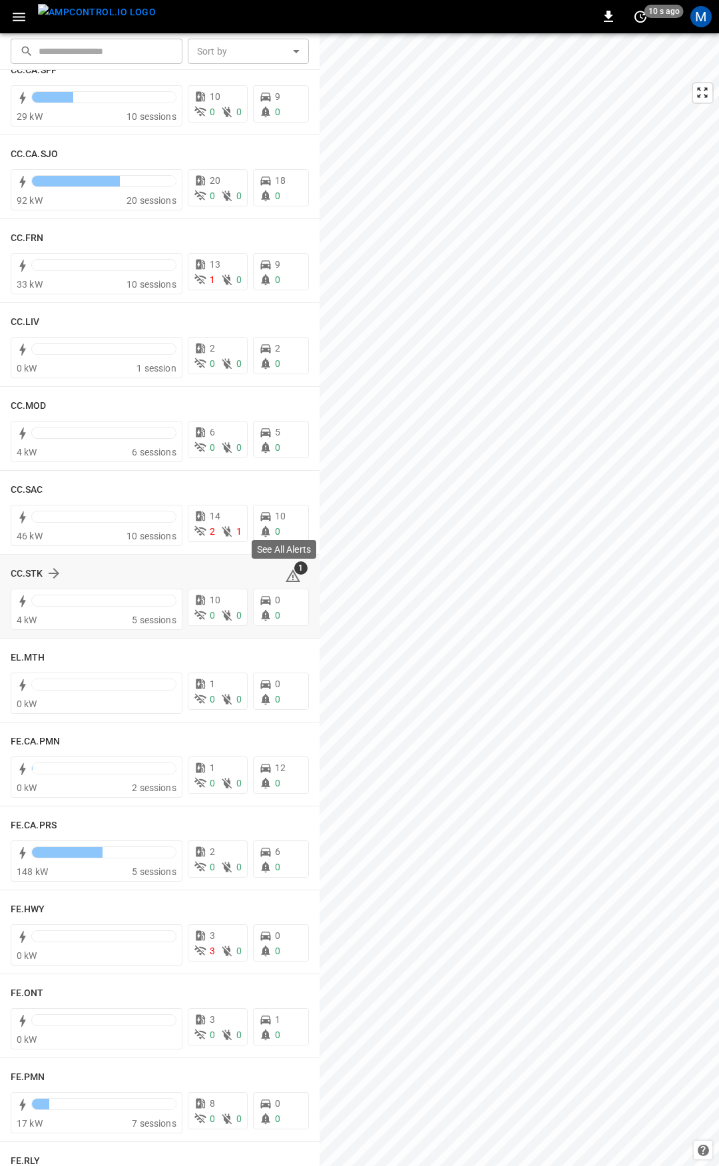
click at [285, 575] on icon at bounding box center [293, 576] width 16 height 16
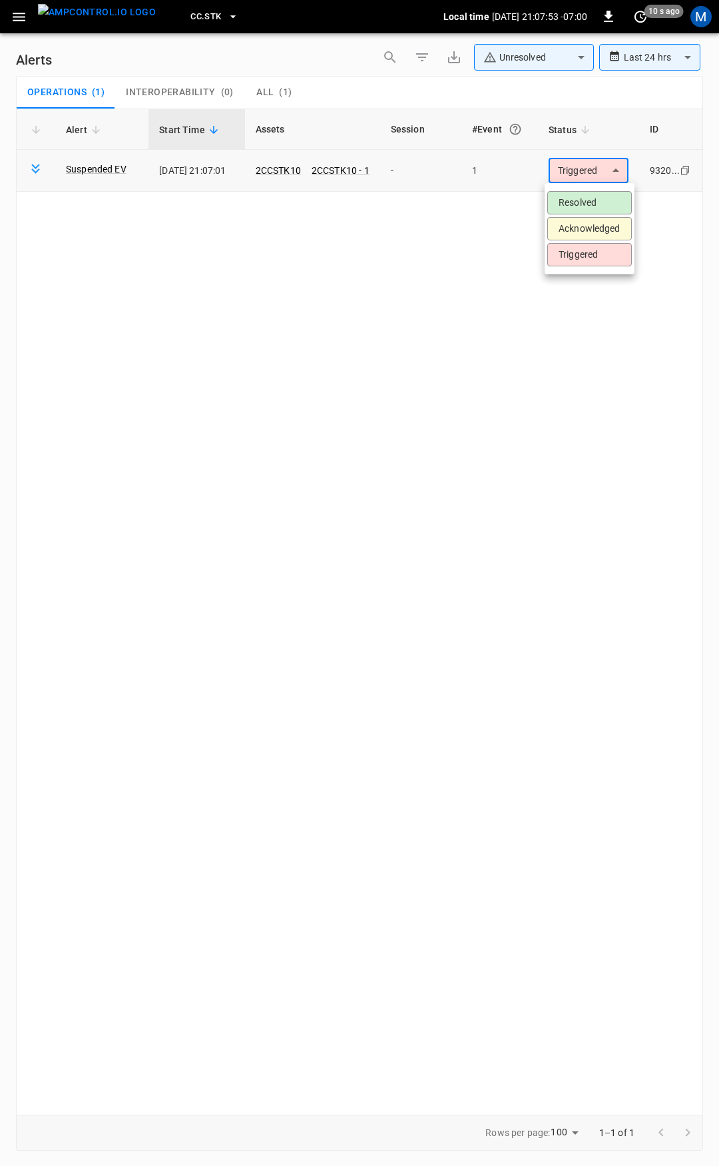
click at [598, 177] on body "**********" at bounding box center [359, 581] width 719 height 1162
click at [583, 194] on li "Resolved" at bounding box center [590, 202] width 85 height 23
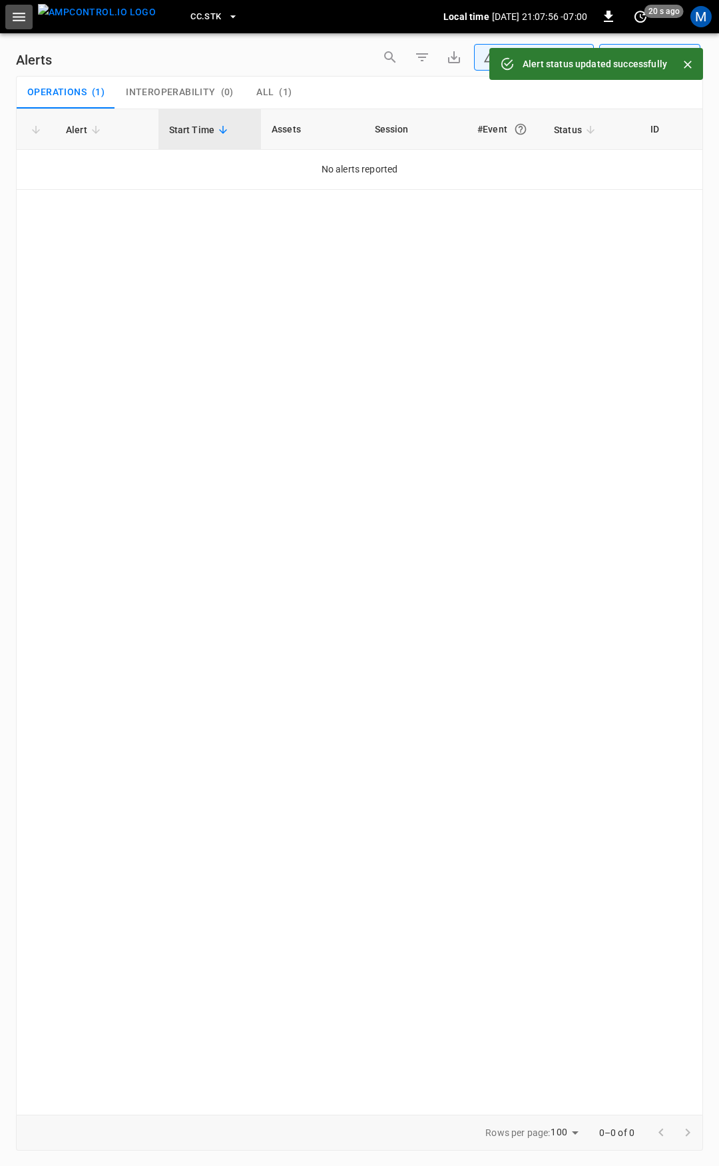
click at [16, 20] on icon "button" at bounding box center [19, 17] width 13 height 9
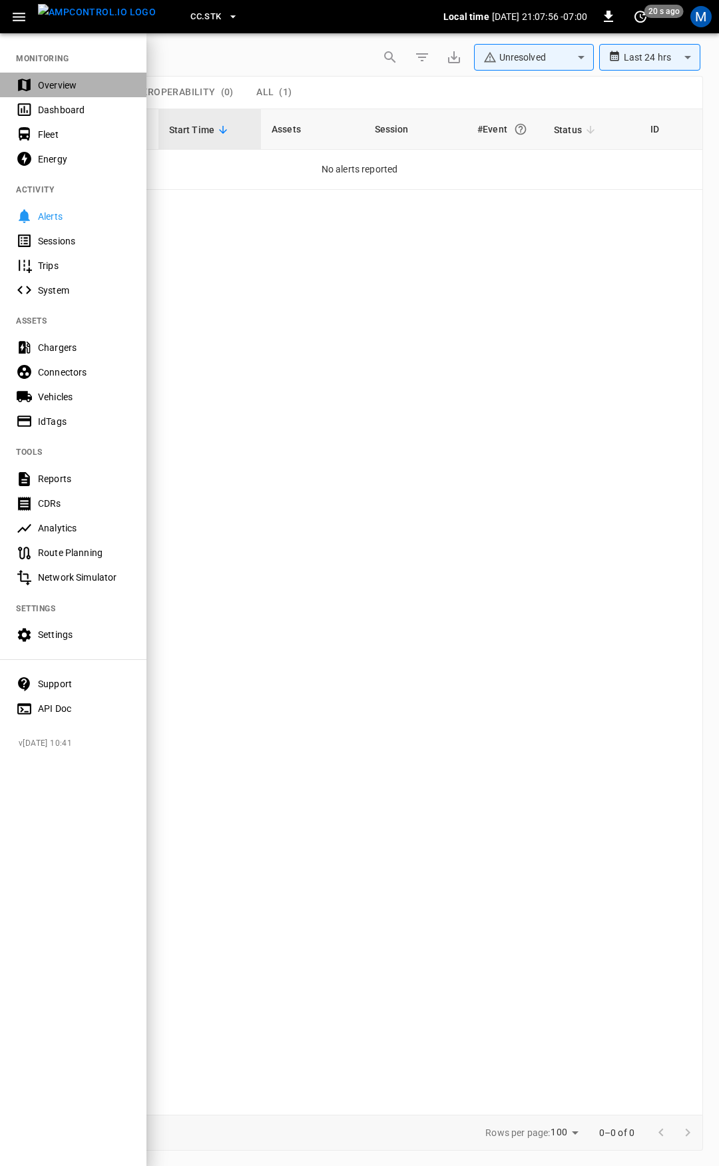
click at [54, 85] on div "Overview" at bounding box center [84, 85] width 93 height 13
